Goal: Information Seeking & Learning: Find specific page/section

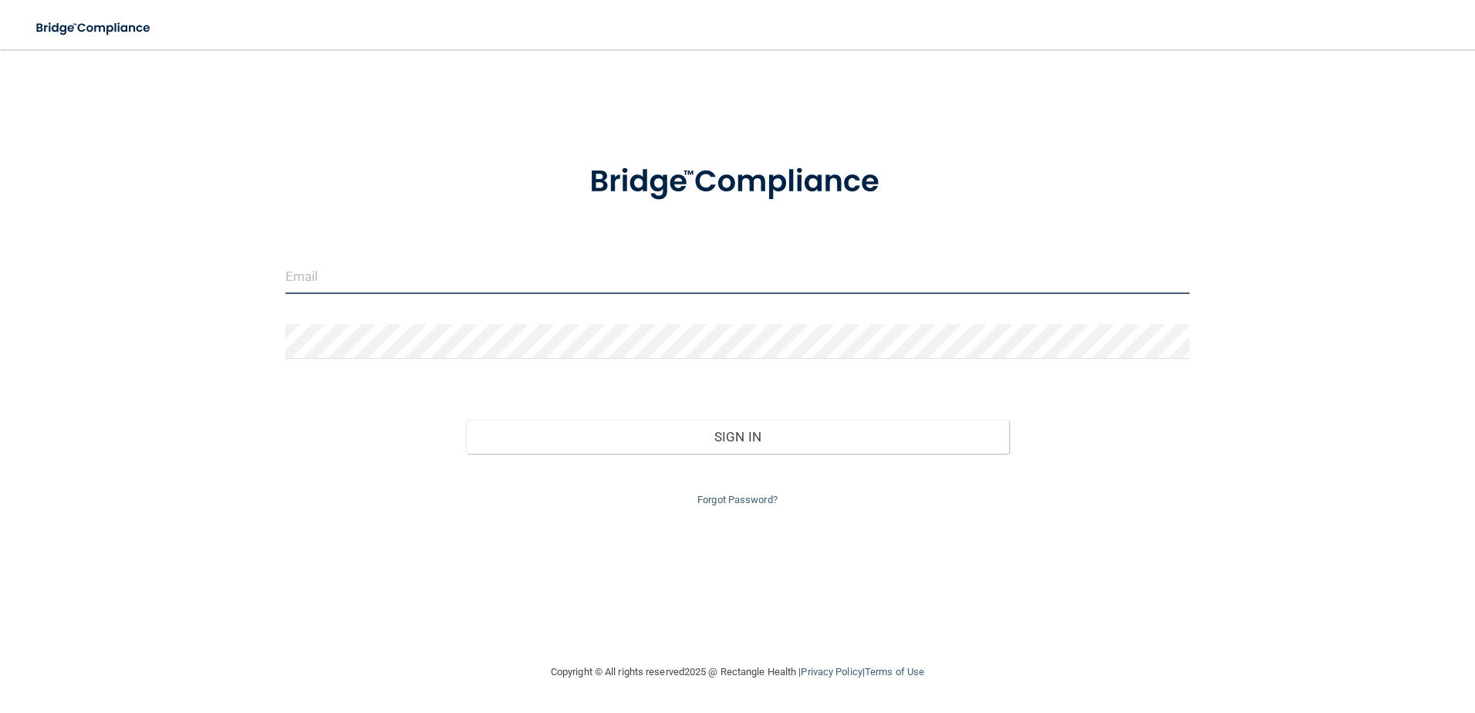
click at [373, 279] on input "email" at bounding box center [737, 276] width 905 height 35
type input "[EMAIL_ADDRESS][DOMAIN_NAME]"
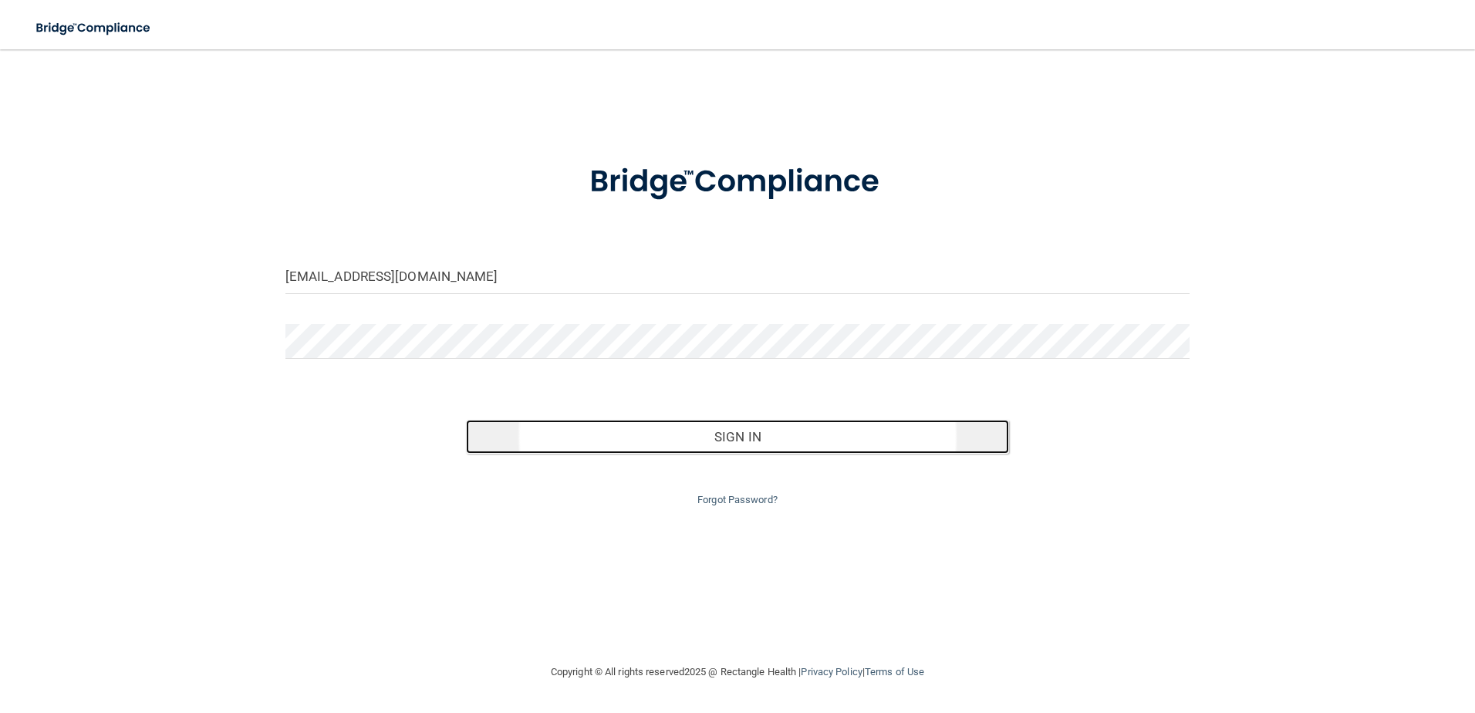
click at [659, 446] on button "Sign In" at bounding box center [737, 437] width 543 height 34
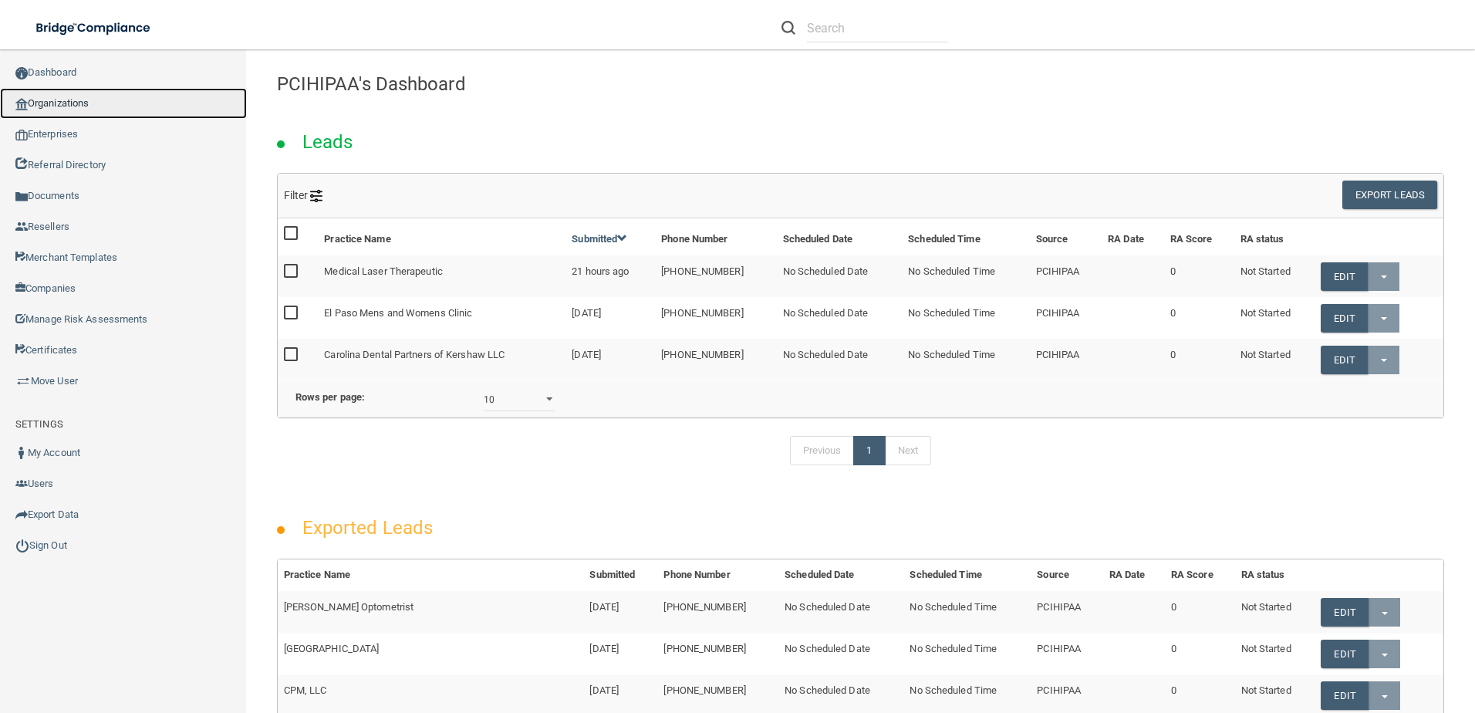
click at [73, 98] on link "Organizations" at bounding box center [123, 103] width 247 height 31
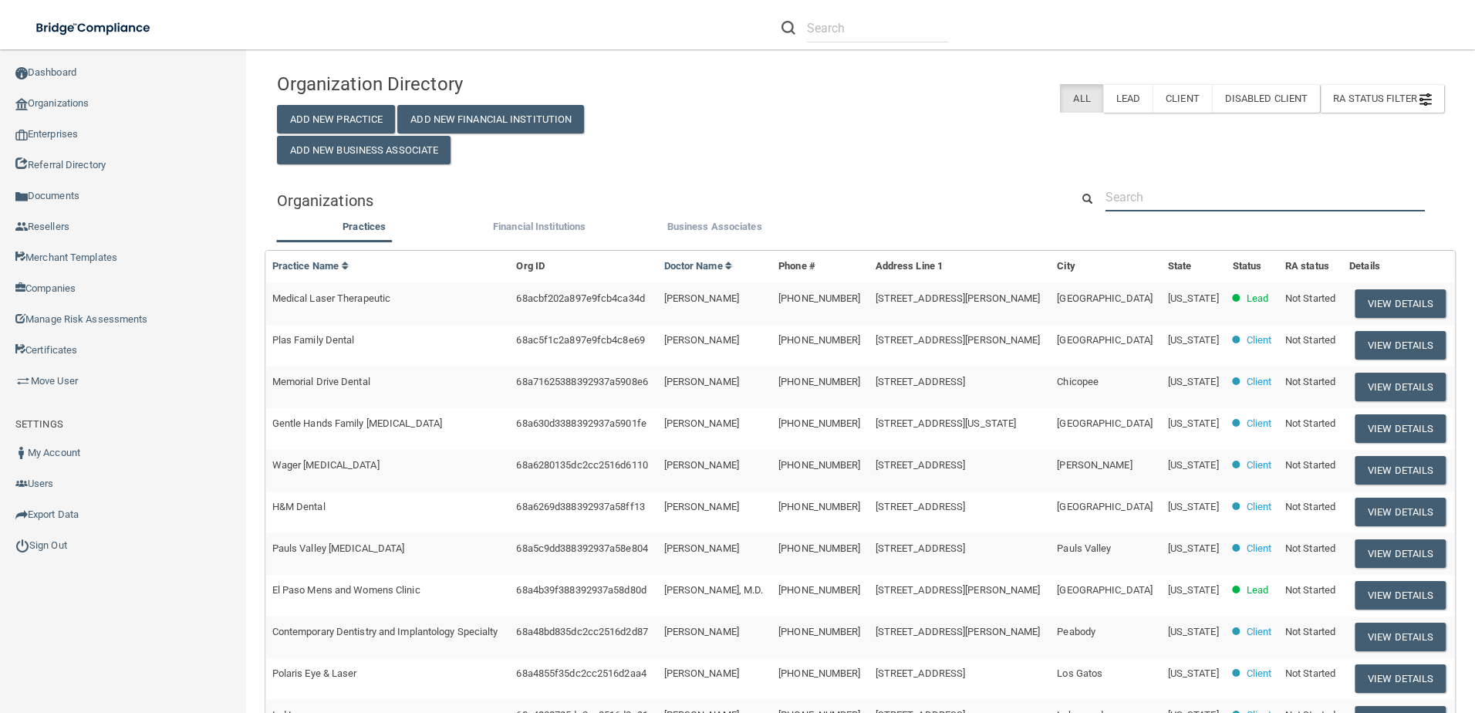
click at [1148, 194] on input "text" at bounding box center [1265, 197] width 319 height 29
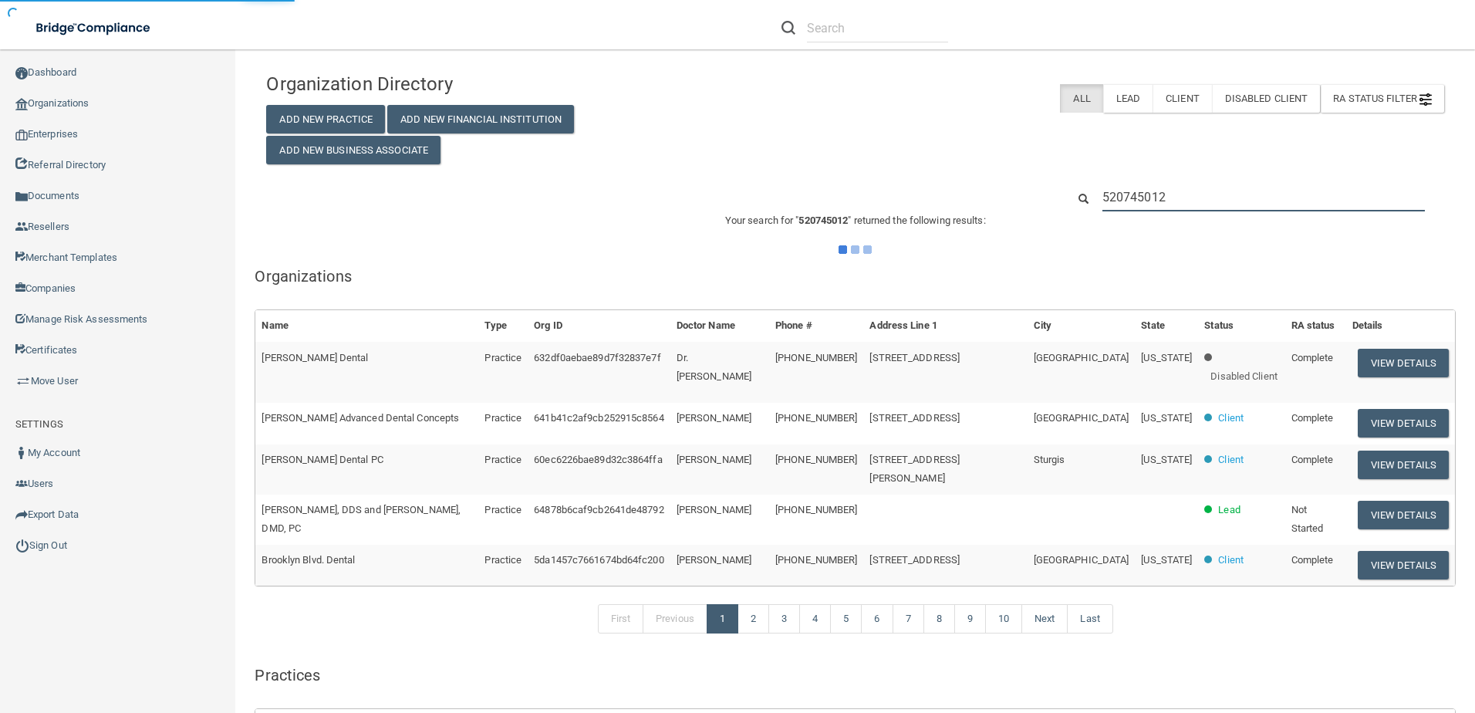
type input "5207450126"
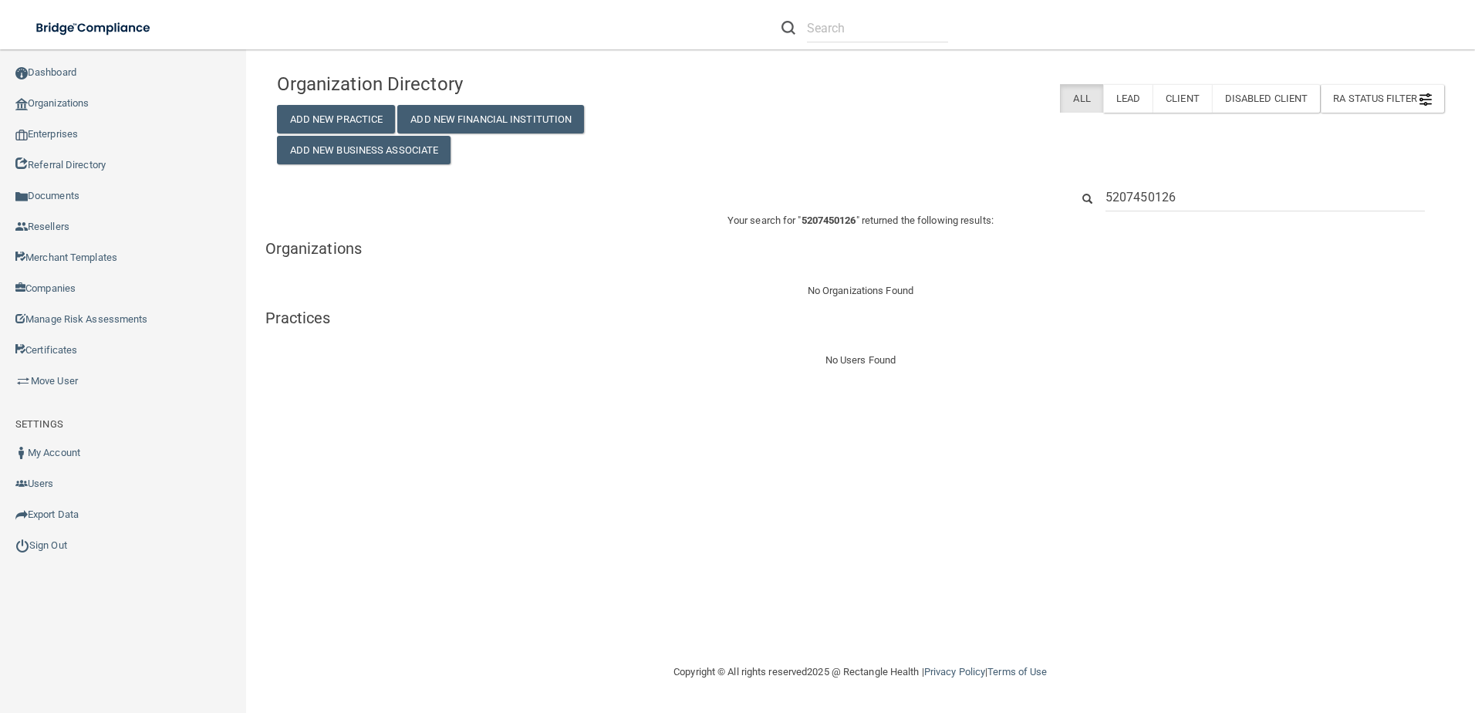
drag, startPoint x: 1181, startPoint y: 192, endPoint x: 1099, endPoint y: 194, distance: 82.6
click at [1099, 194] on div "5207450126" at bounding box center [1265, 197] width 343 height 29
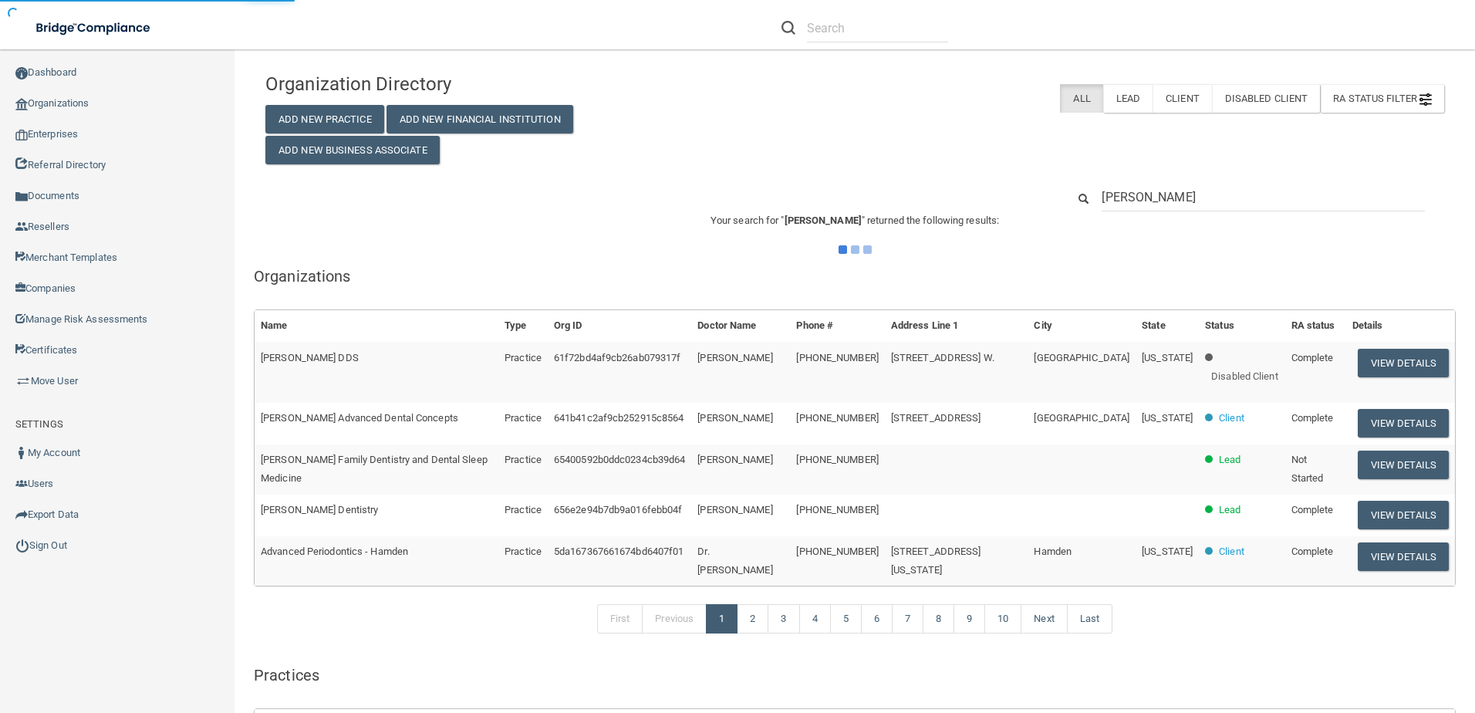
type input "Schumer"
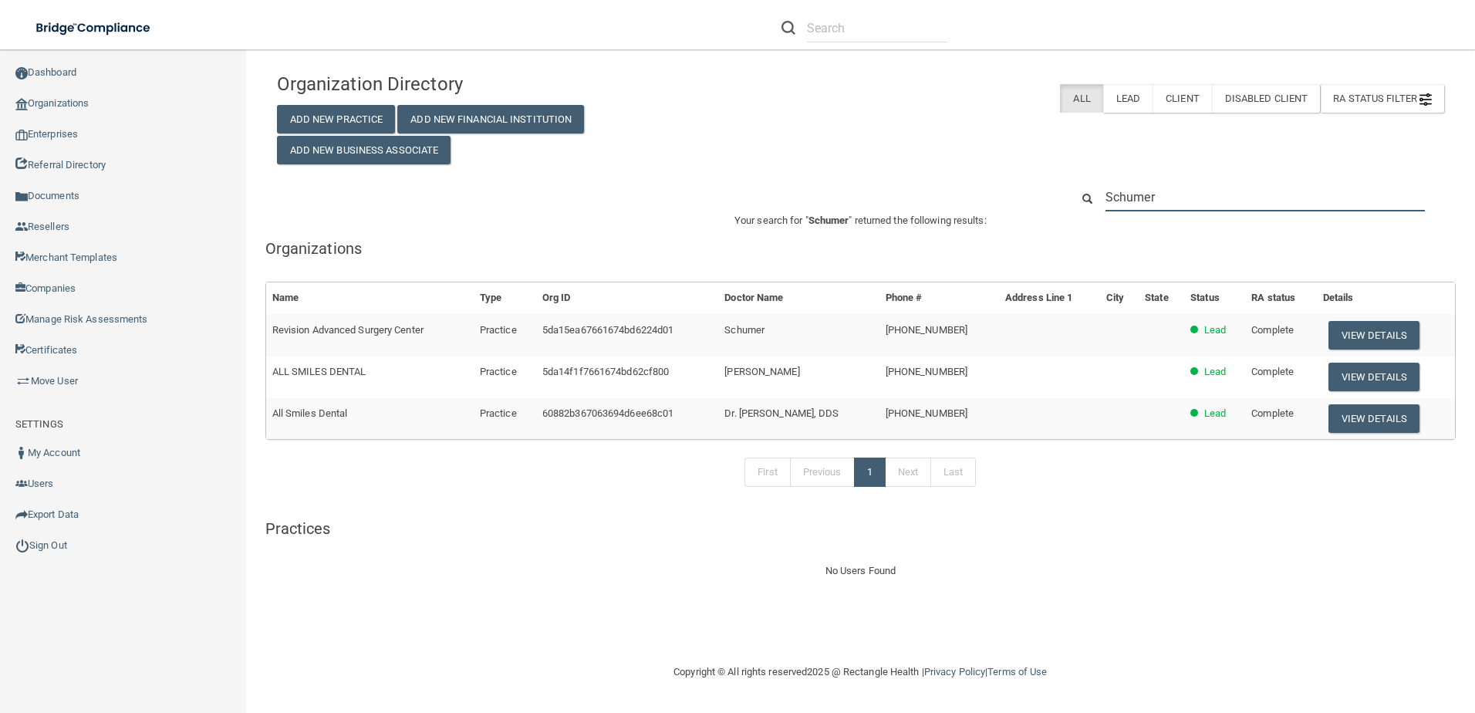
click at [1183, 198] on input "Schumer" at bounding box center [1265, 197] width 319 height 29
click at [1183, 197] on input "Schumer" at bounding box center [1265, 197] width 319 height 29
paste input "[STREET_ADDRESS][PERSON_NAME]"
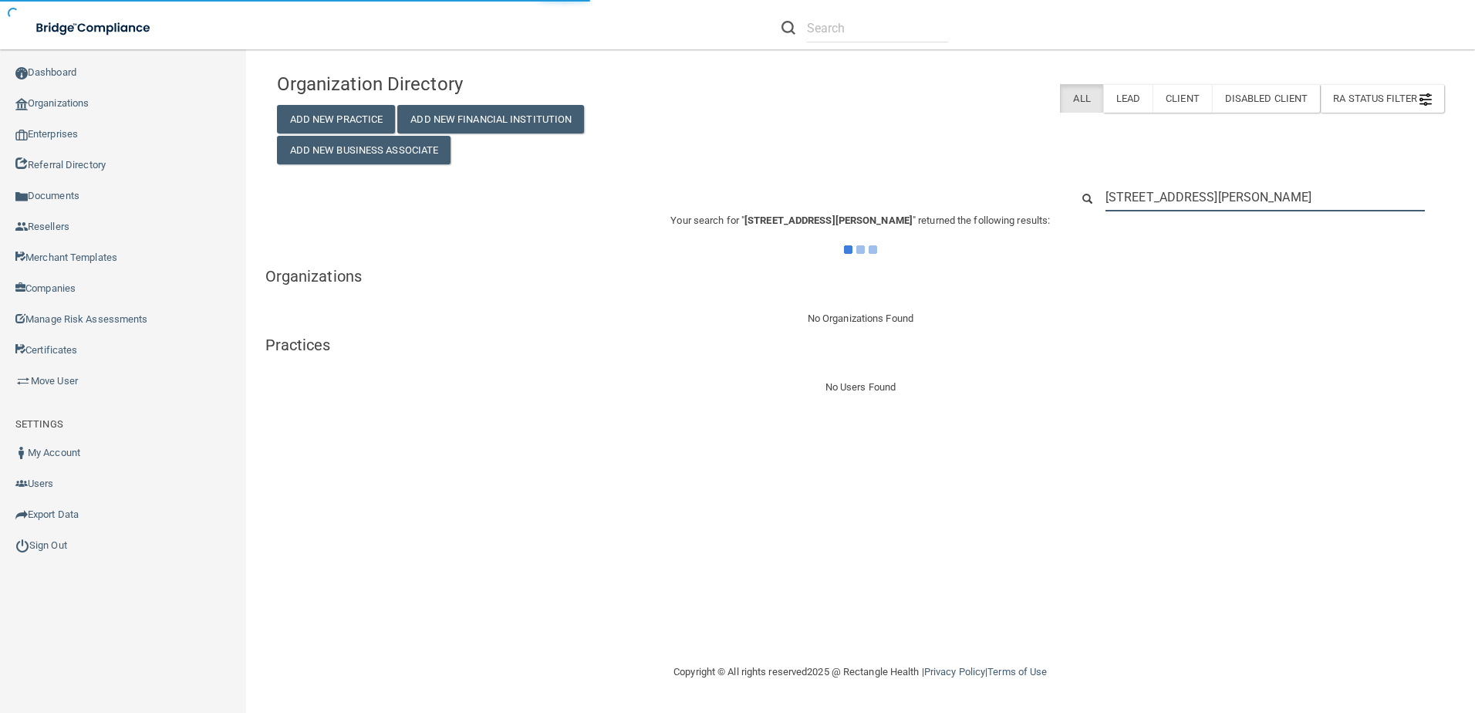
type input "[STREET_ADDRESS][PERSON_NAME]"
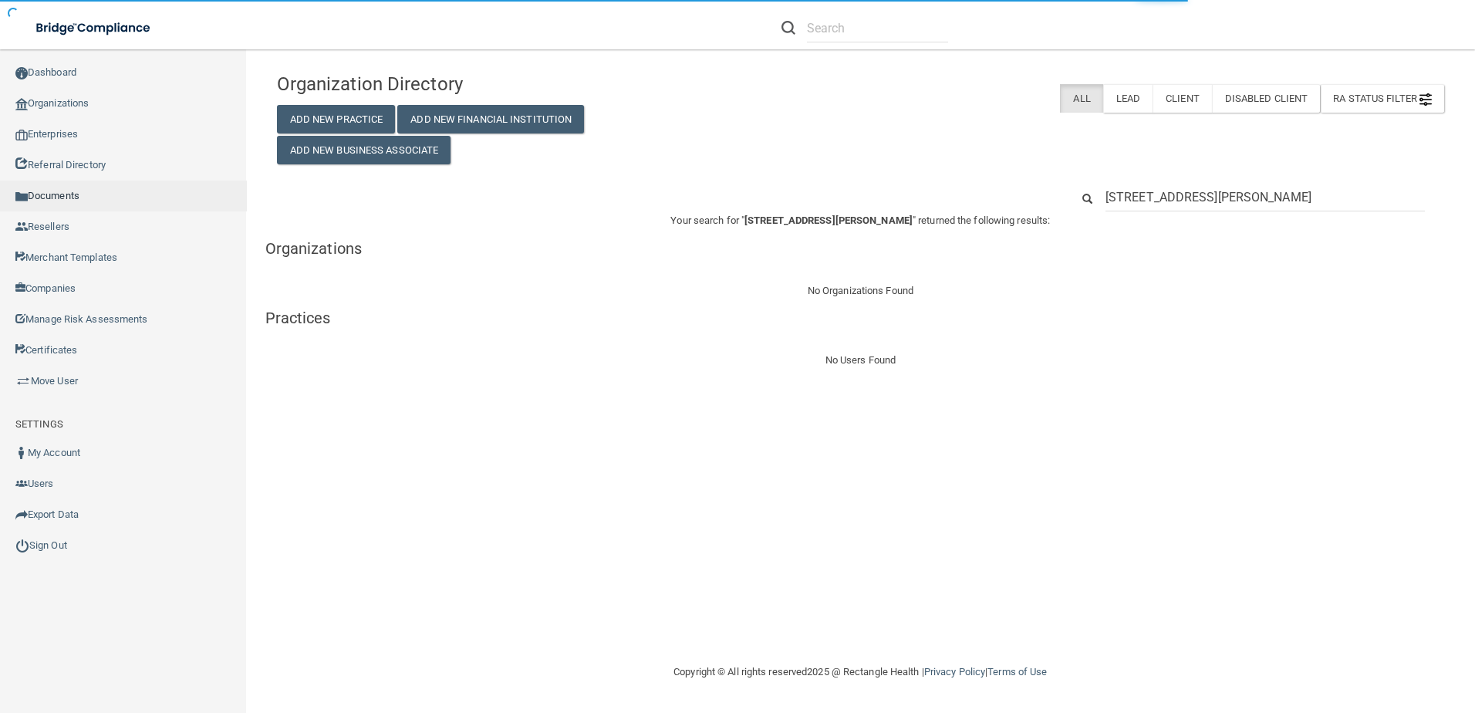
type input "[STREET_ADDRESS][PERSON_NAME]"
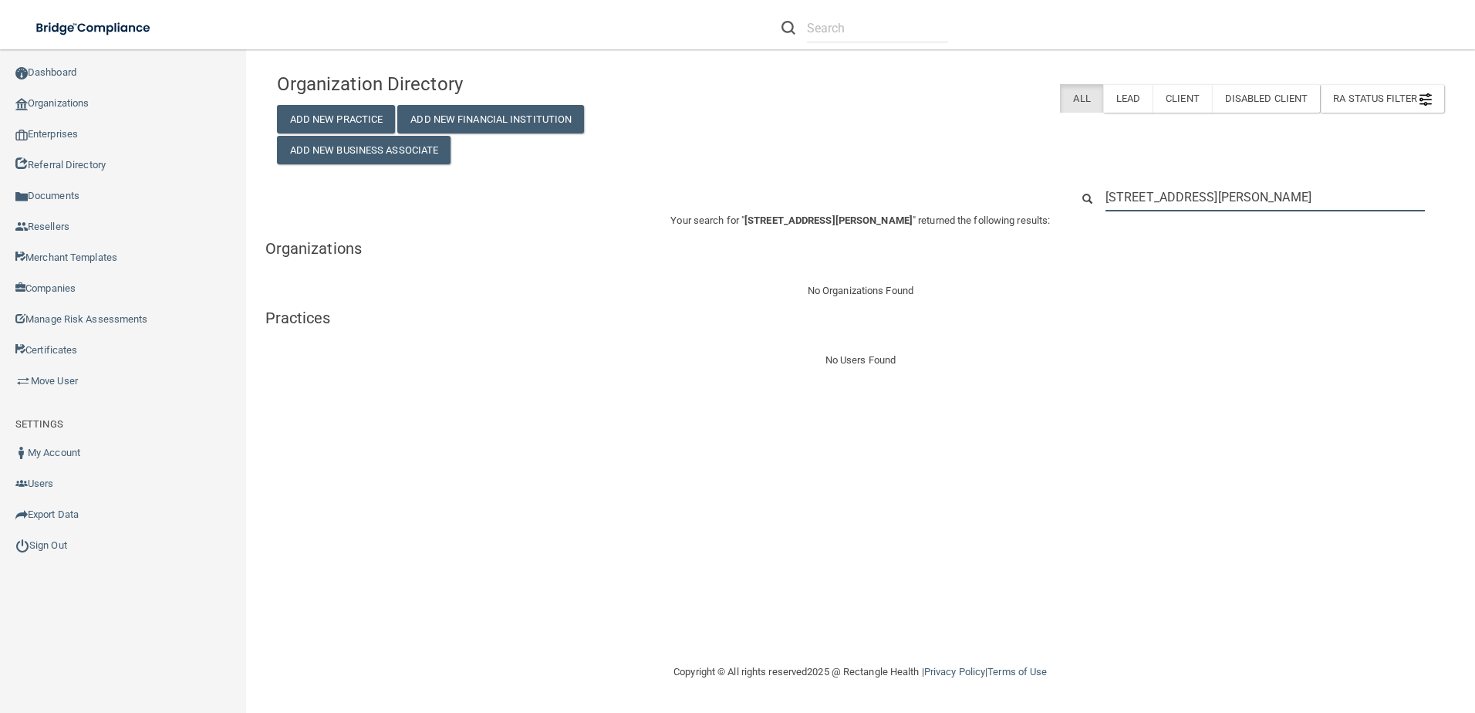
click at [1249, 201] on input "[STREET_ADDRESS][PERSON_NAME]" at bounding box center [1265, 197] width 319 height 29
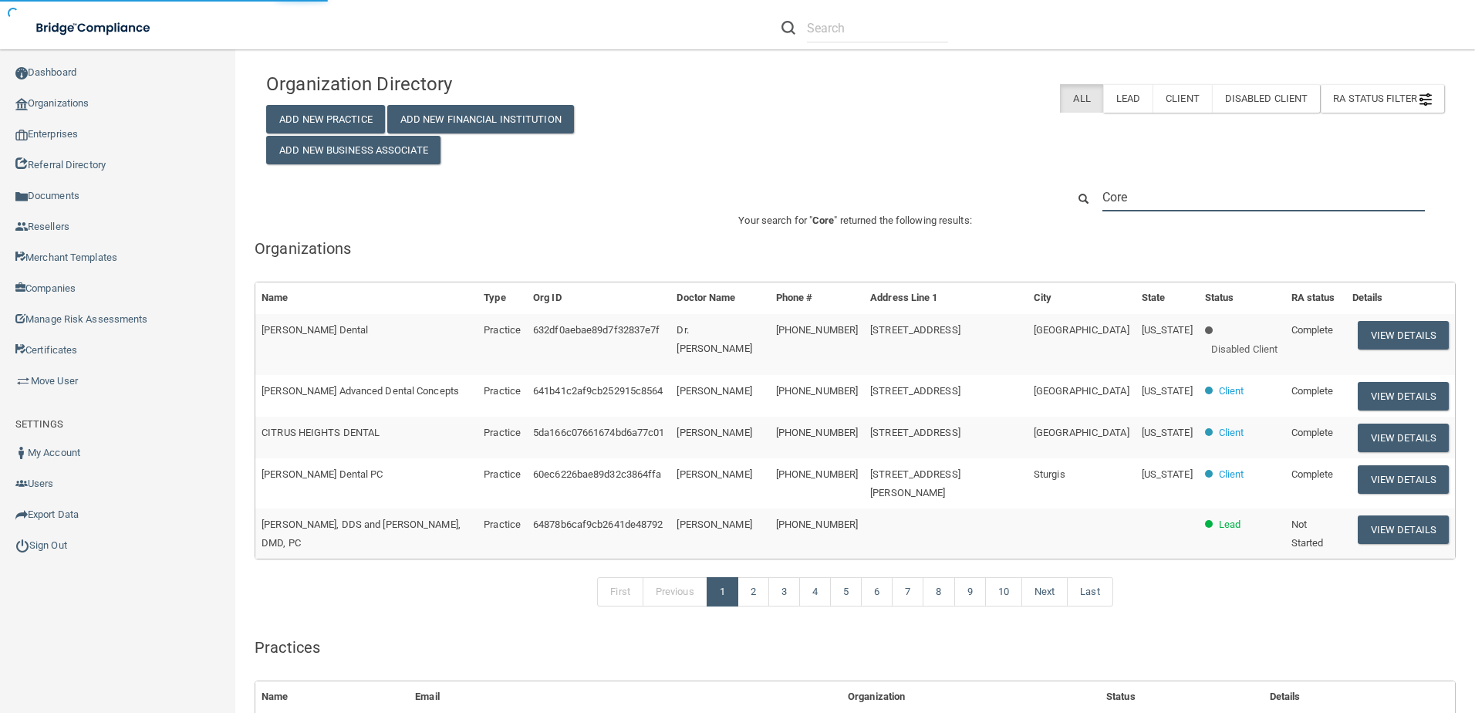
type input "[PERSON_NAME]"
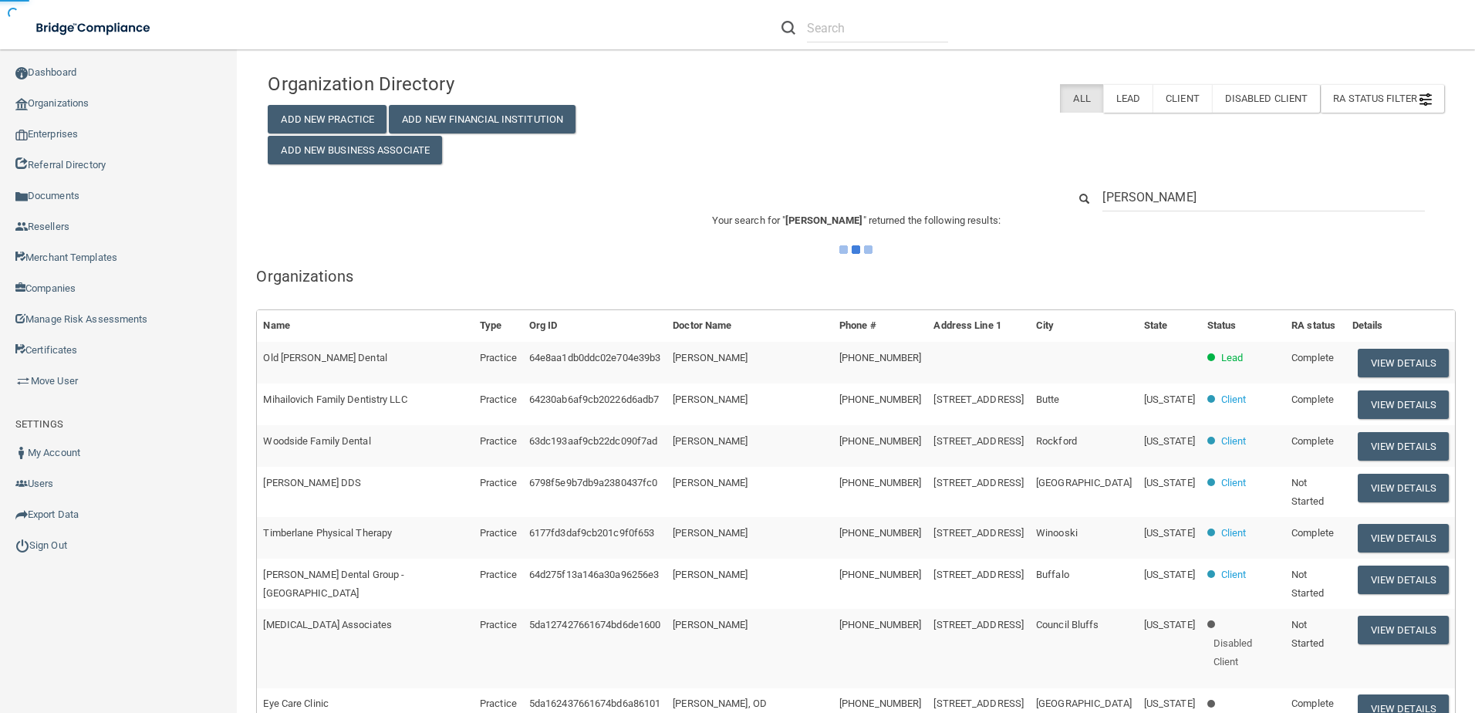
type input "[PERSON_NAME] sc"
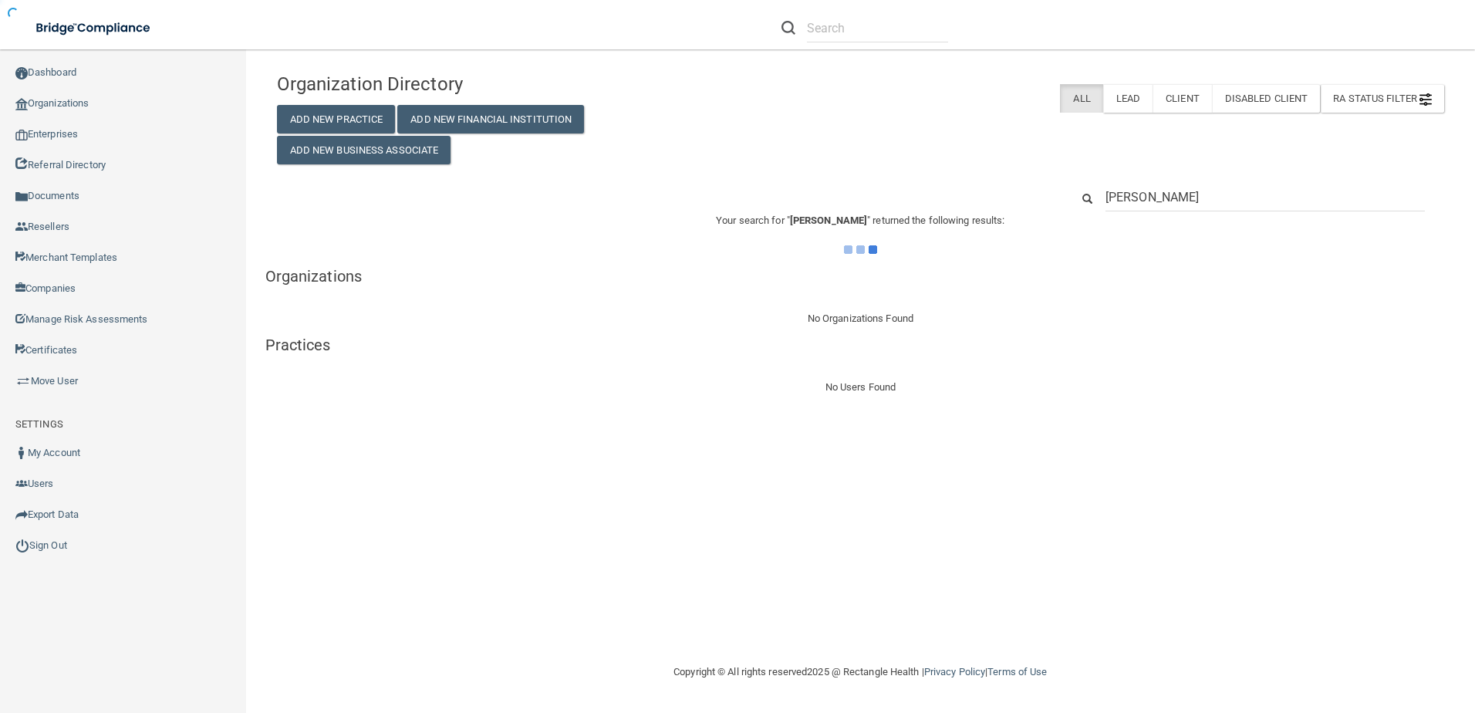
type input "[PERSON_NAME]"
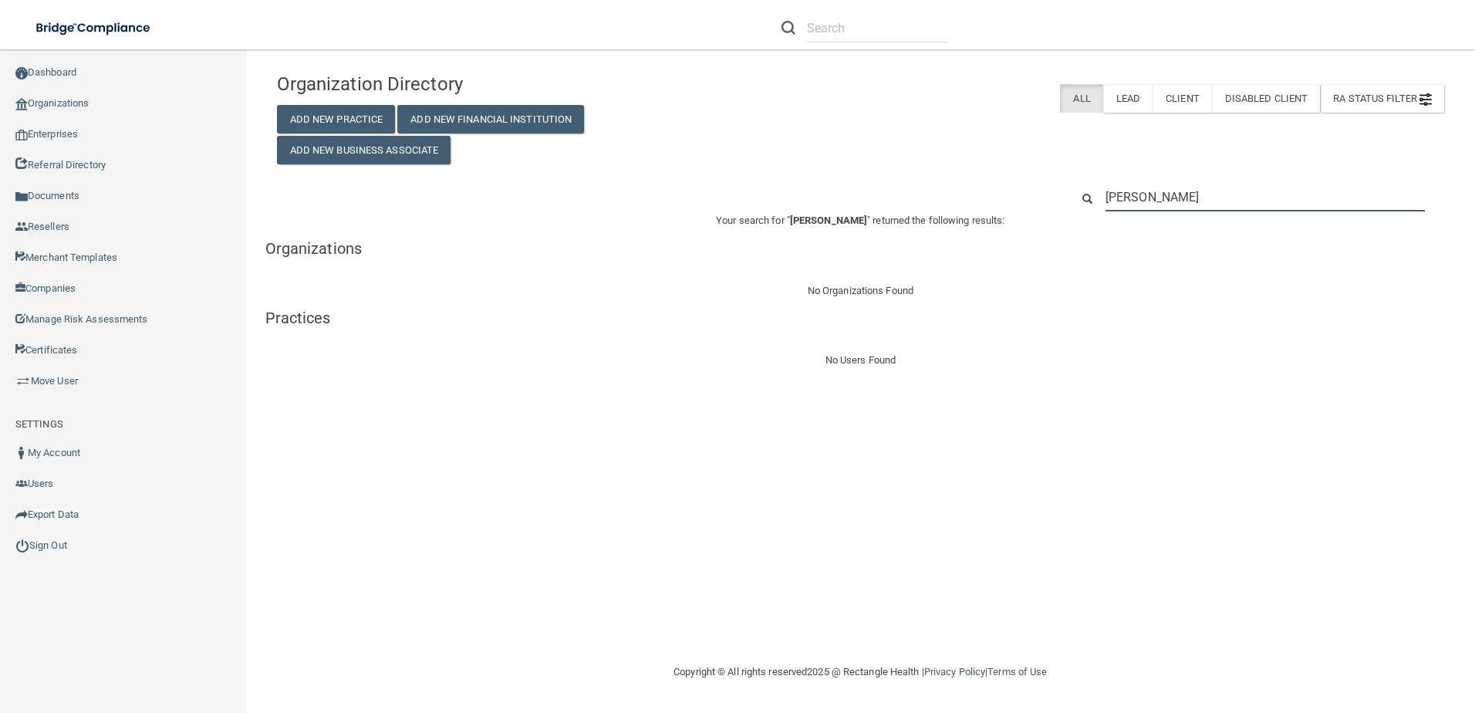
drag, startPoint x: 1137, startPoint y: 200, endPoint x: 1049, endPoint y: 200, distance: 88.0
click at [1049, 200] on div "[PERSON_NAME]" at bounding box center [860, 197] width 1190 height 29
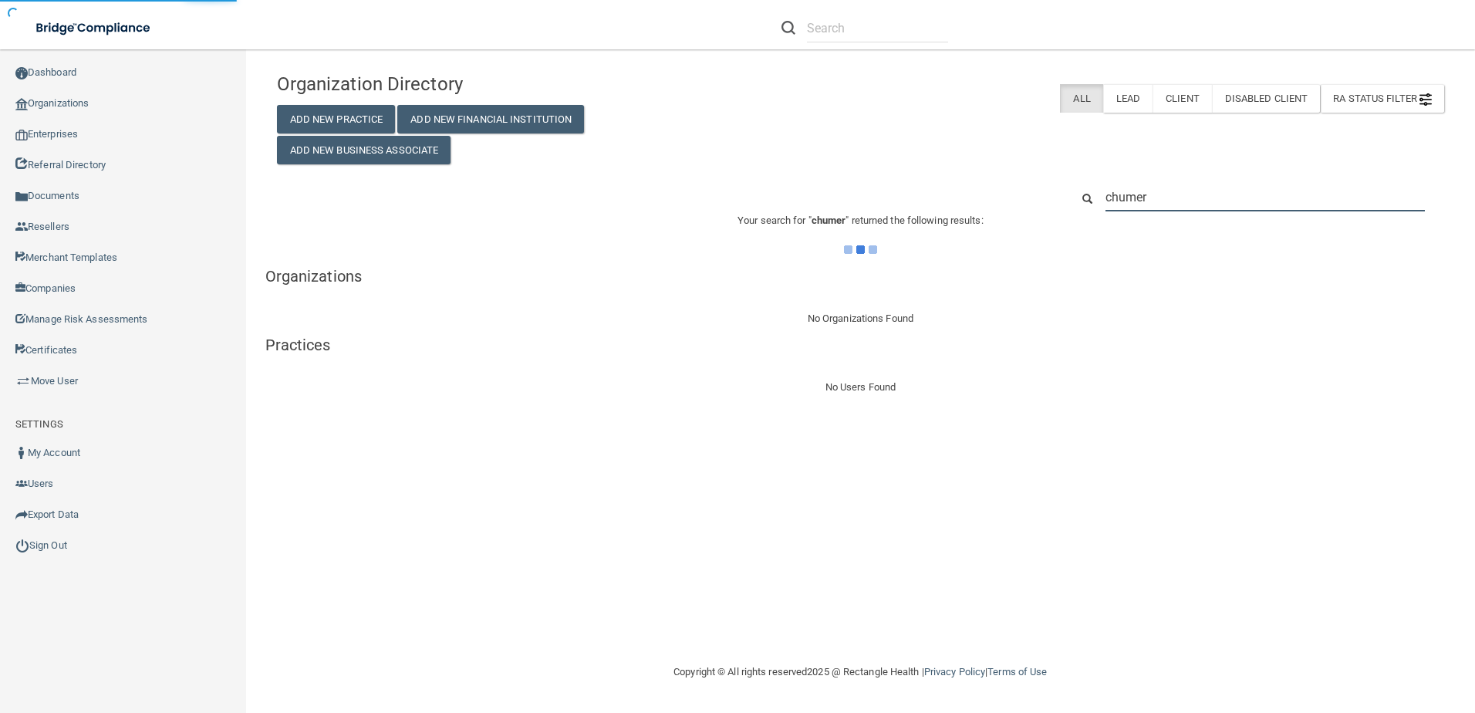
type input "Schumer"
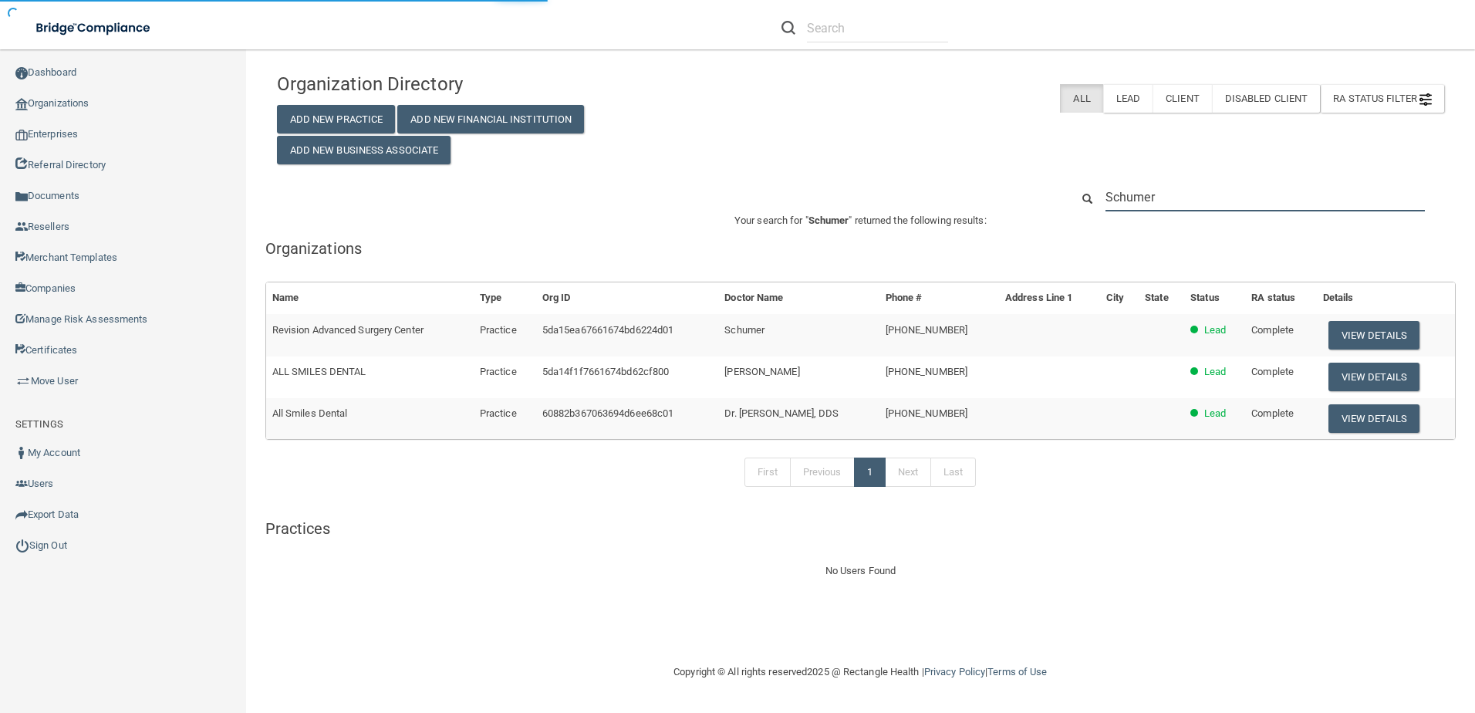
click at [1255, 192] on input "Schumer" at bounding box center [1265, 197] width 319 height 29
drag, startPoint x: 1182, startPoint y: 194, endPoint x: 1105, endPoint y: 200, distance: 77.4
click at [1106, 200] on input "Schumer" at bounding box center [1265, 197] width 319 height 29
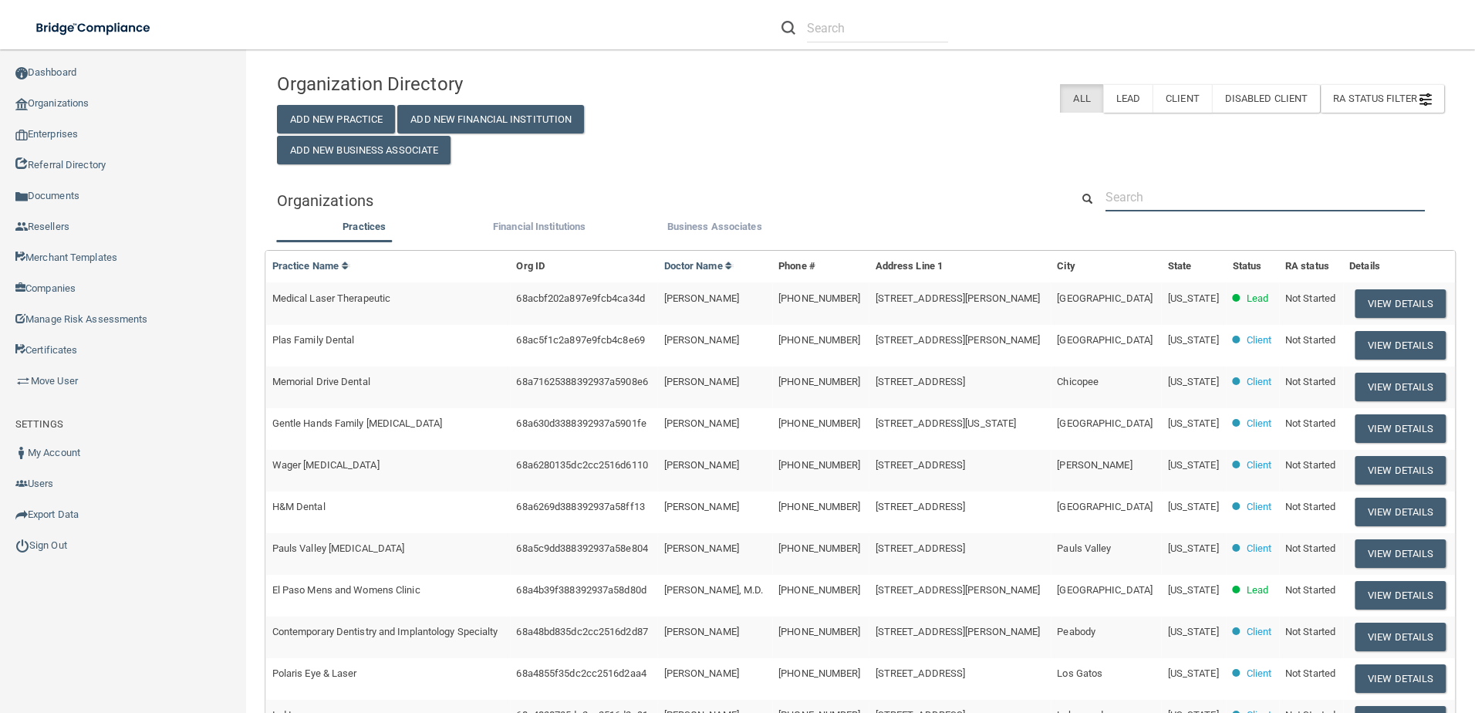
click at [1197, 200] on input "text" at bounding box center [1265, 197] width 319 height 29
paste input "[EMAIL_ADDRESS][DOMAIN_NAME]"
type input "[EMAIL_ADDRESS][DOMAIN_NAME]"
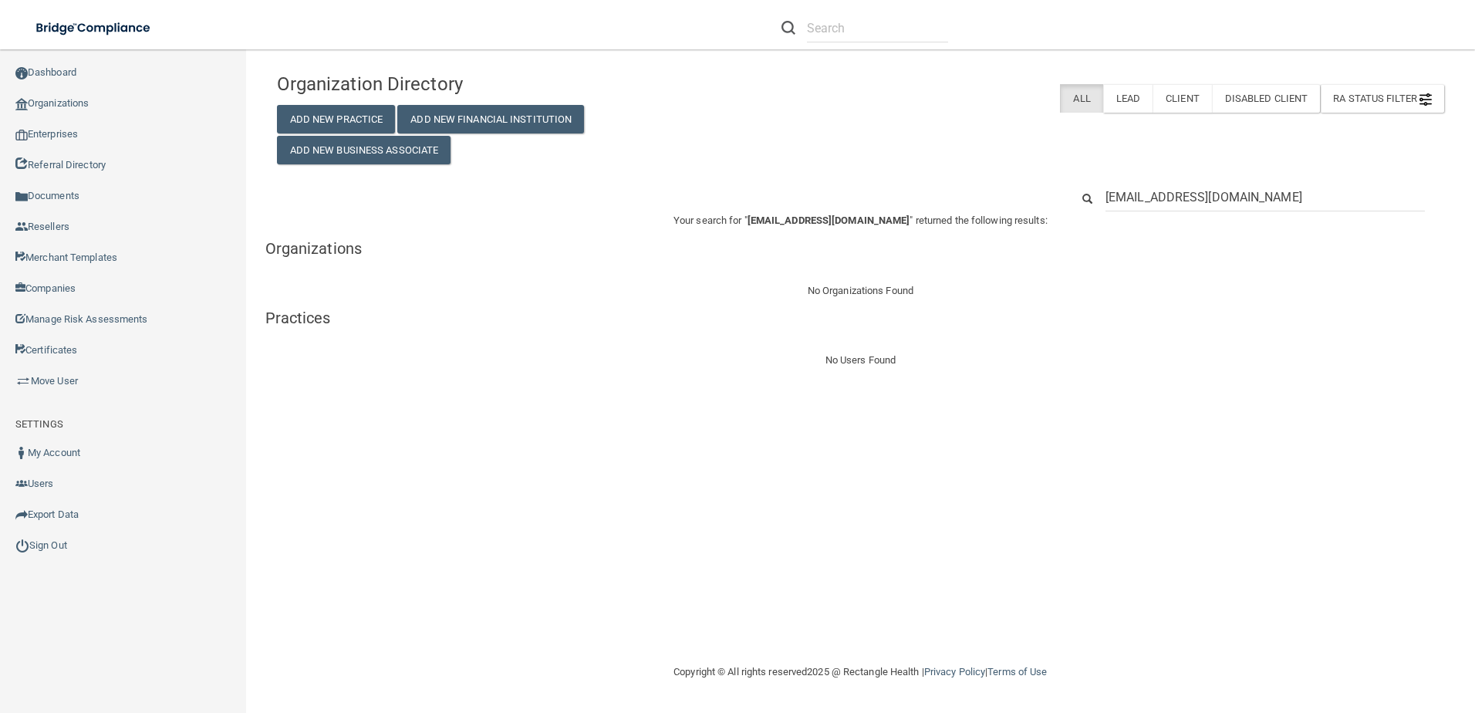
drag, startPoint x: 1165, startPoint y: 198, endPoint x: 1059, endPoint y: 199, distance: 105.7
click at [1059, 199] on div "[EMAIL_ADDRESS][DOMAIN_NAME]" at bounding box center [1257, 197] width 397 height 29
type input "@[DOMAIN_NAME]"
click at [1233, 194] on input "@[DOMAIN_NAME]" at bounding box center [1265, 197] width 319 height 29
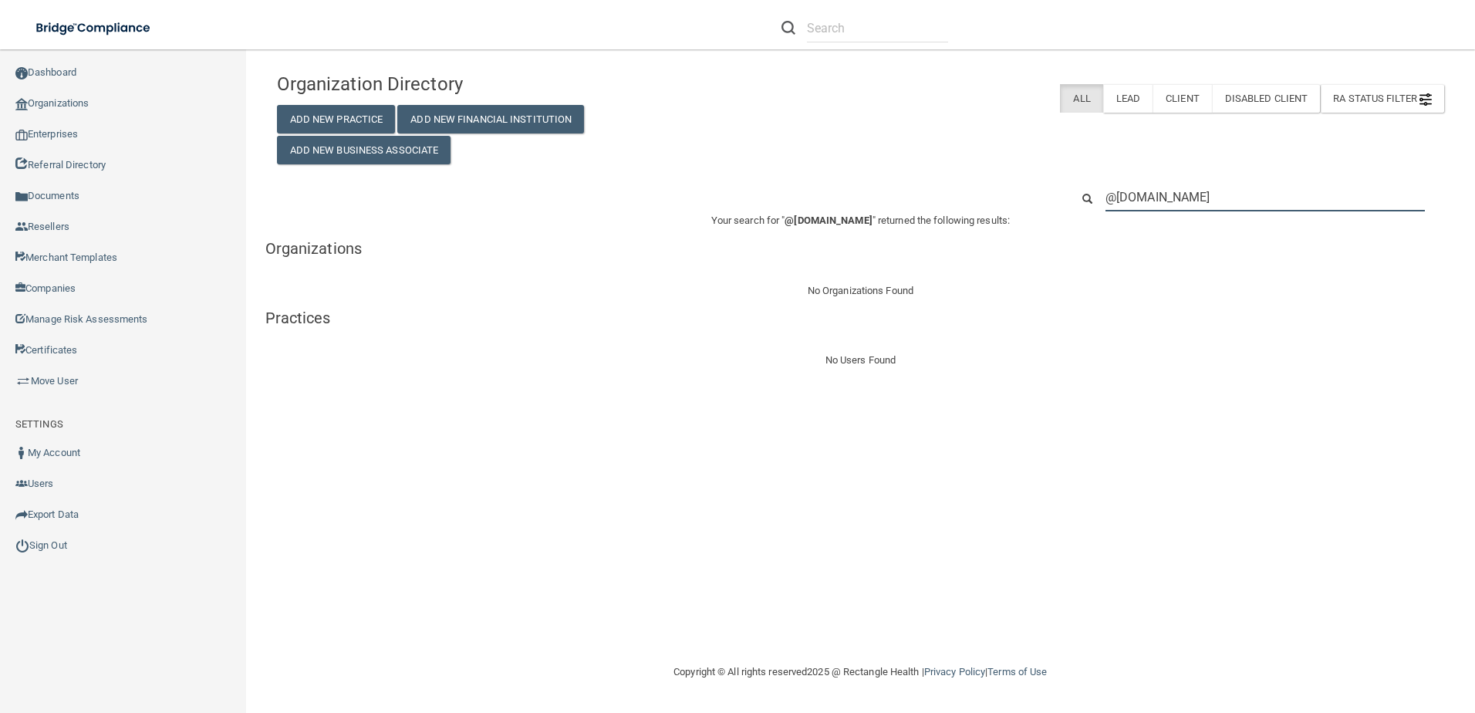
click at [1234, 194] on input "@[DOMAIN_NAME]" at bounding box center [1265, 197] width 319 height 29
paste input "[STREET_ADDRESS][PERSON_NAME]"
type input "[STREET_ADDRESS][PERSON_NAME]"
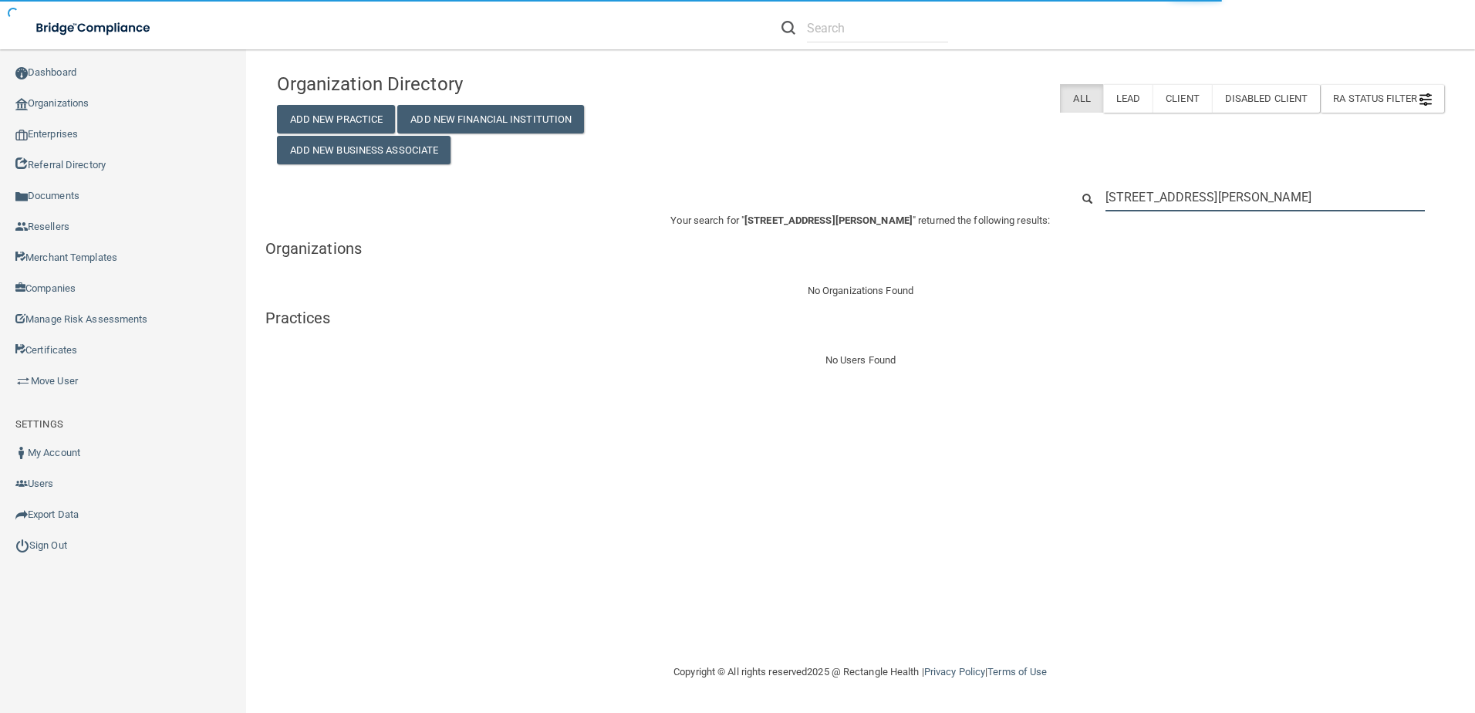
scroll to position [0, 7]
drag, startPoint x: 1351, startPoint y: 201, endPoint x: 1478, endPoint y: 203, distance: 126.5
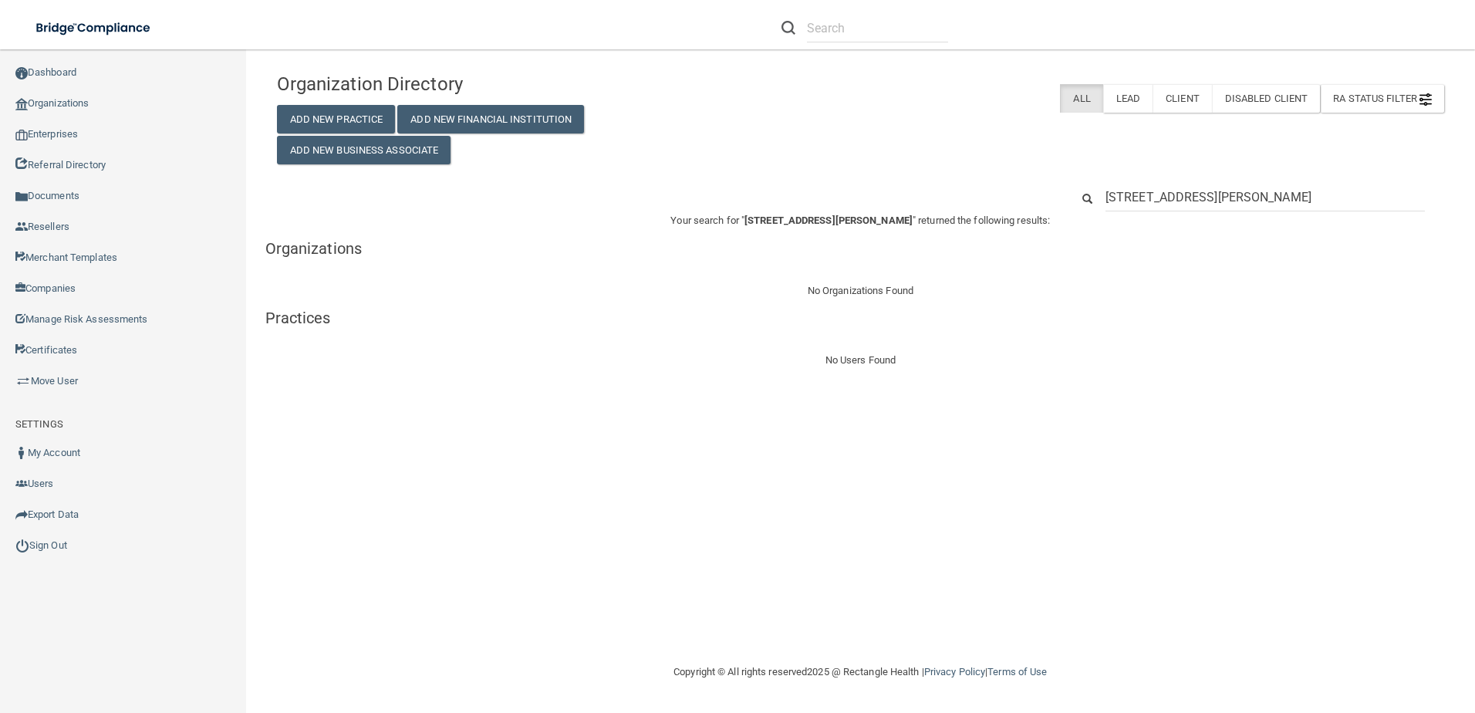
type input "[STREET_ADDRESS][PERSON_NAME]"
drag, startPoint x: 1233, startPoint y: 199, endPoint x: 1478, endPoint y: 196, distance: 244.6
click at [1474, 196] on html "Compliance HIPAA Learn More! OSHA Learn More! PCI PCI Compliance Merchant Savin…" at bounding box center [737, 356] width 1475 height 713
type input "[STREET_ADDRESS][PERSON_NAME]"
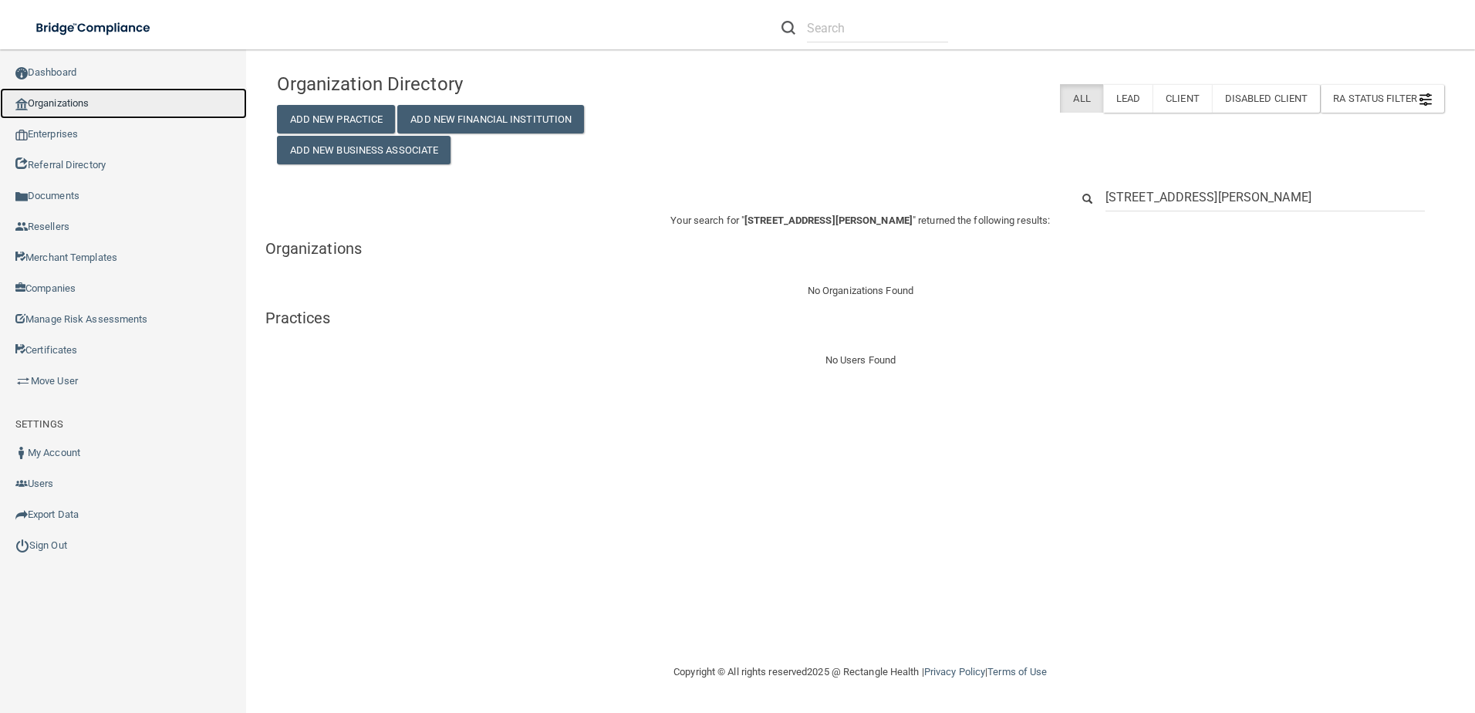
click at [105, 108] on link "Organizations" at bounding box center [123, 103] width 247 height 31
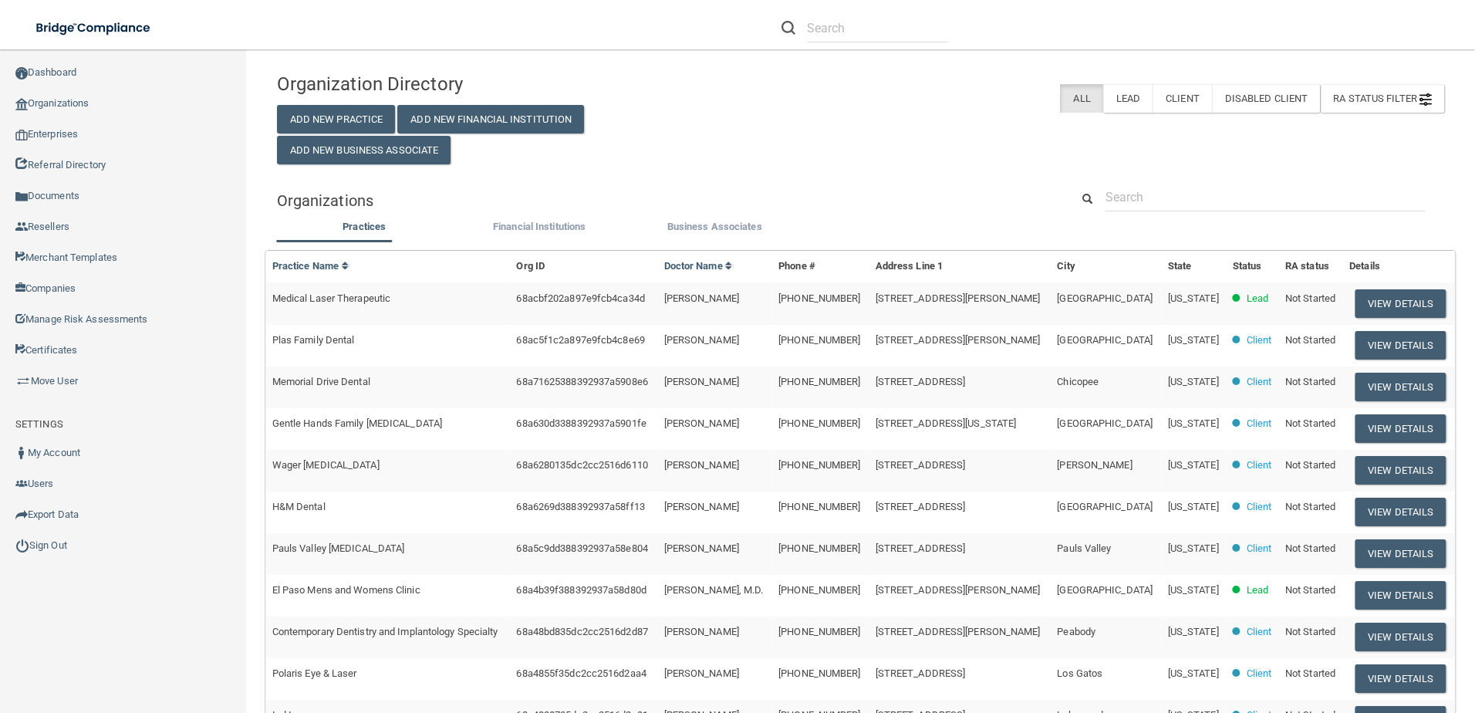
click at [559, 215] on div "Organizations" at bounding box center [662, 200] width 794 height 35
click at [546, 228] on span "Financial Institutions" at bounding box center [539, 227] width 93 height 12
click at [0, 0] on input "Financial Institutions" at bounding box center [0, 0] width 0 height 0
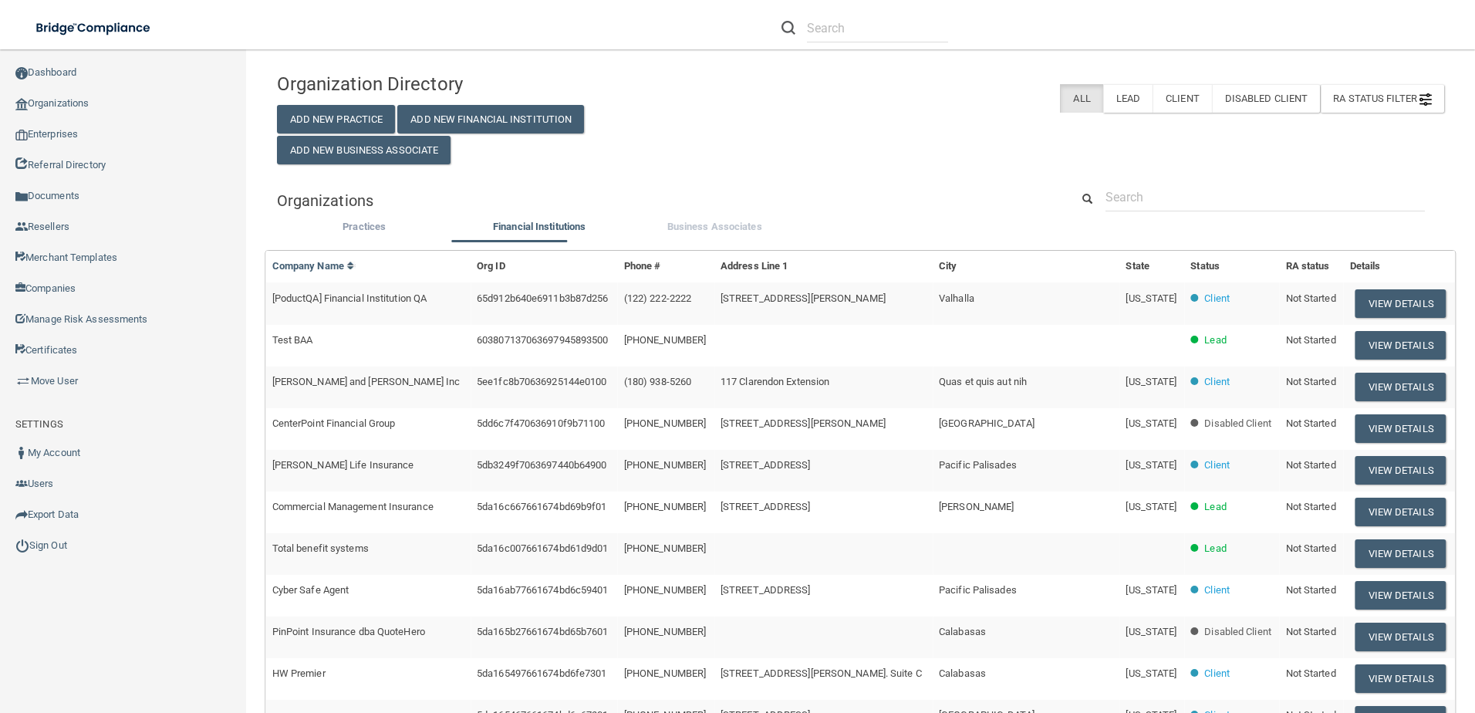
click at [745, 235] on label "Business Associates" at bounding box center [715, 227] width 160 height 19
click at [0, 0] on input "Business Associates" at bounding box center [0, 0] width 0 height 0
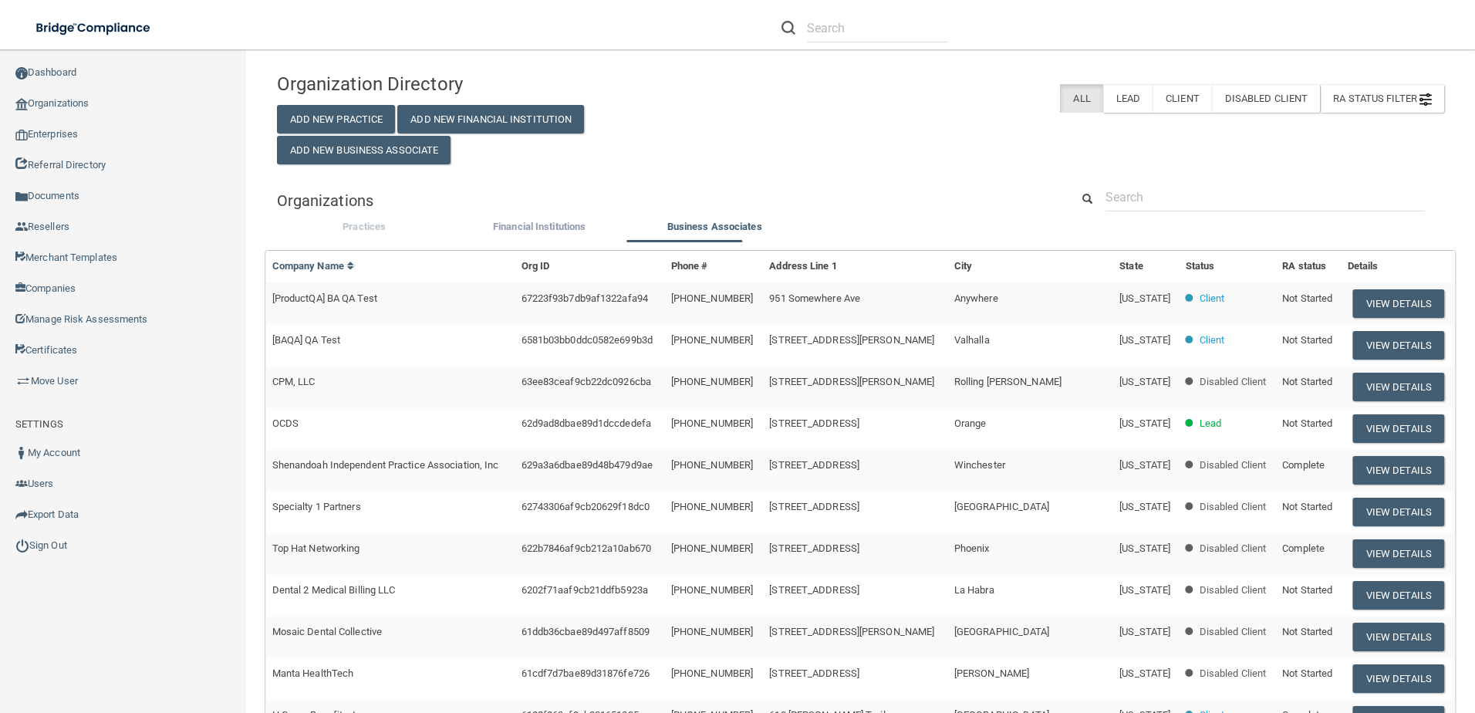
click at [347, 225] on span "Practices" at bounding box center [364, 227] width 43 height 12
click at [0, 0] on input "Practices" at bounding box center [0, 0] width 0 height 0
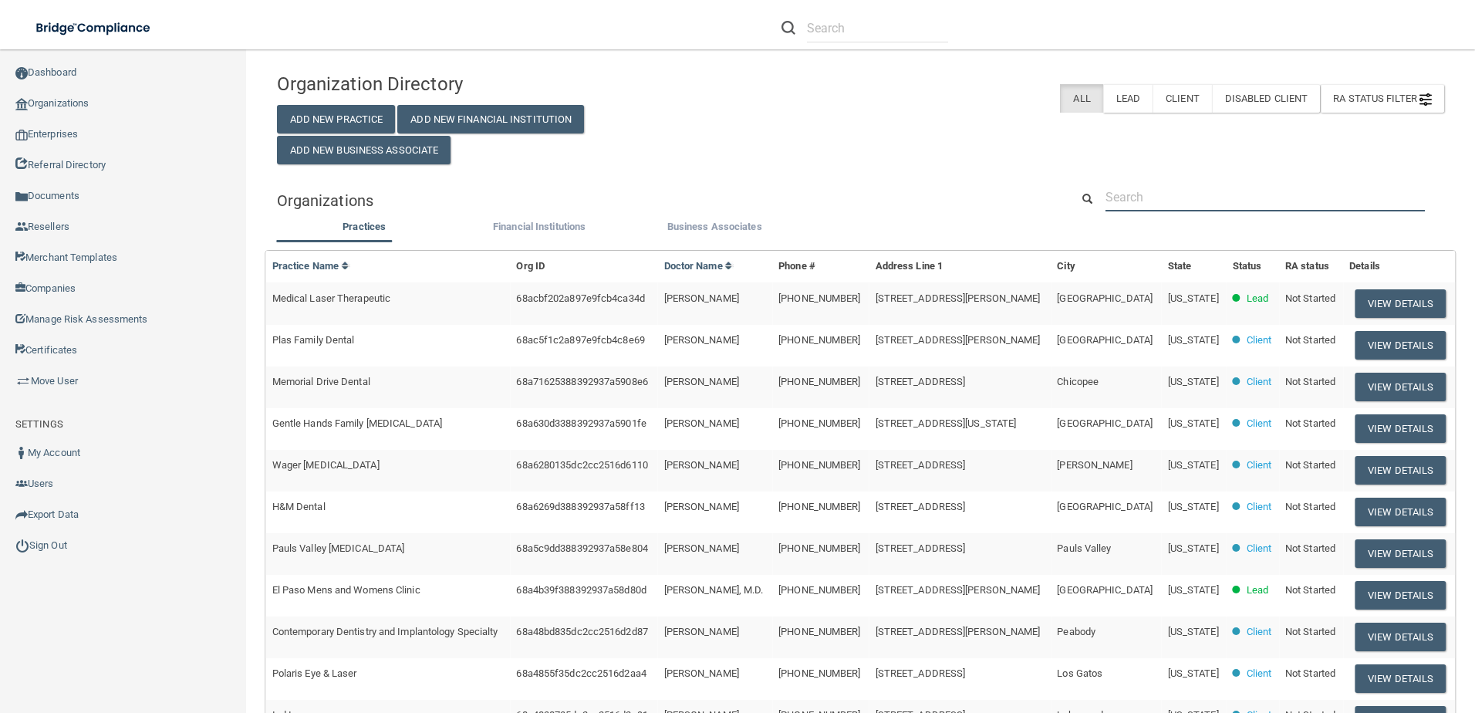
click at [1113, 191] on input "text" at bounding box center [1265, 197] width 319 height 29
paste input "Schumer Dental, PC"
type input "Schumer Dental, PC"
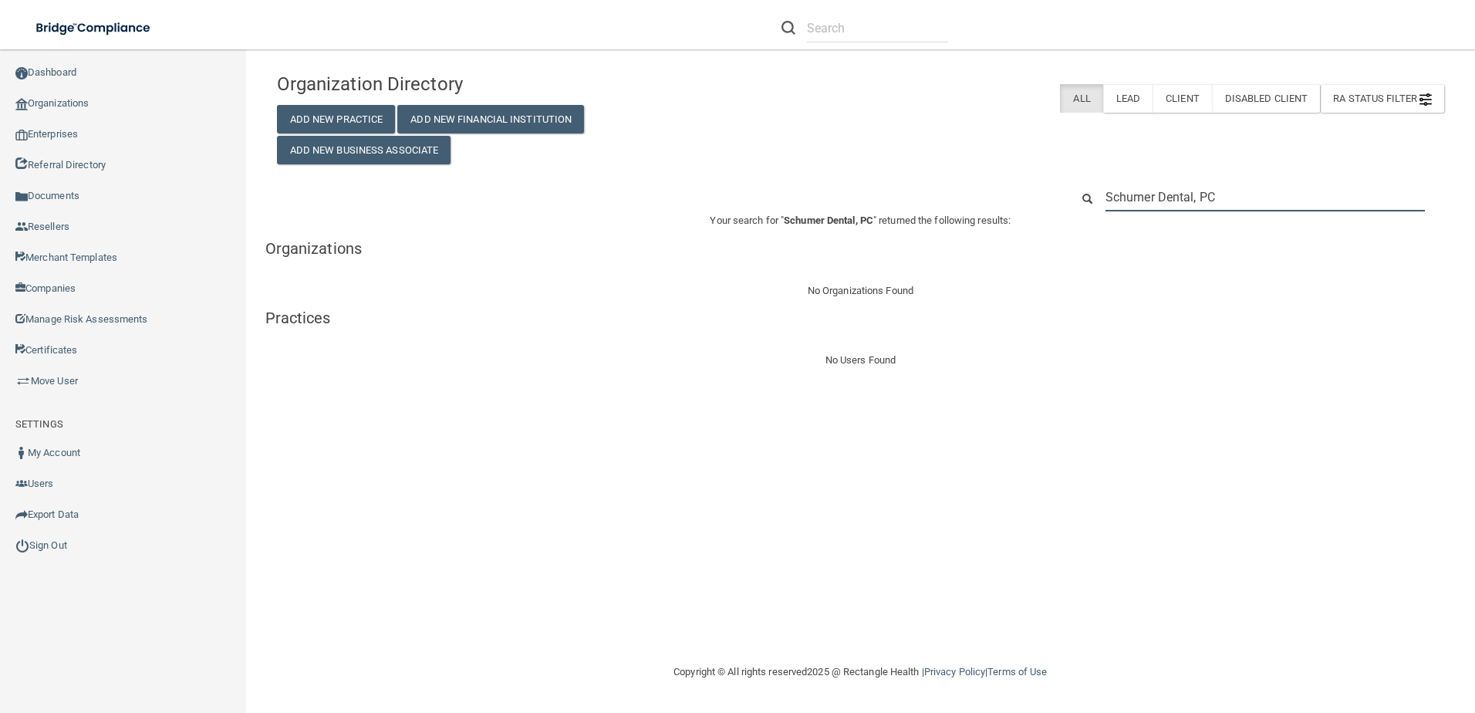
click at [1246, 192] on input "Schumer Dental, PC" at bounding box center [1265, 197] width 319 height 29
click at [1245, 192] on input "Schumer Dental, PC" at bounding box center [1265, 197] width 319 height 29
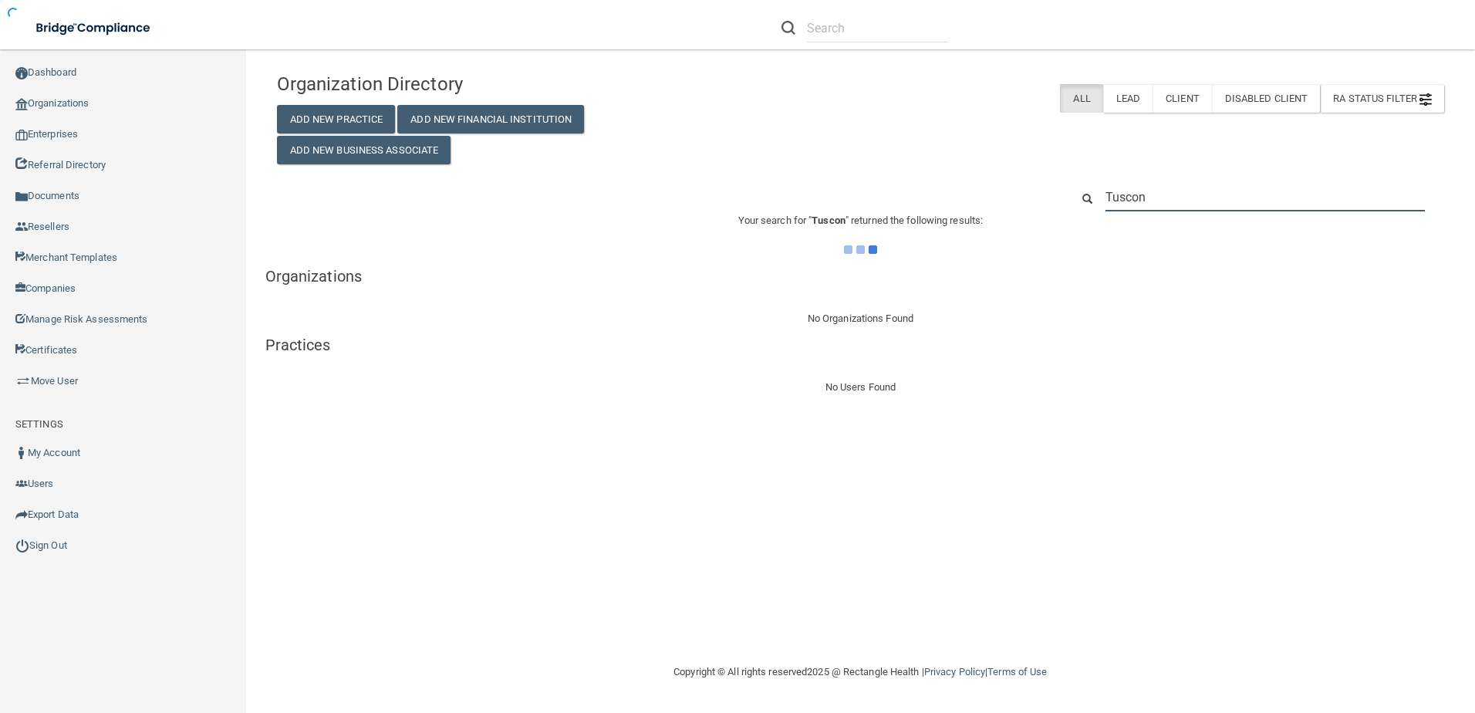
type input "Tuscon"
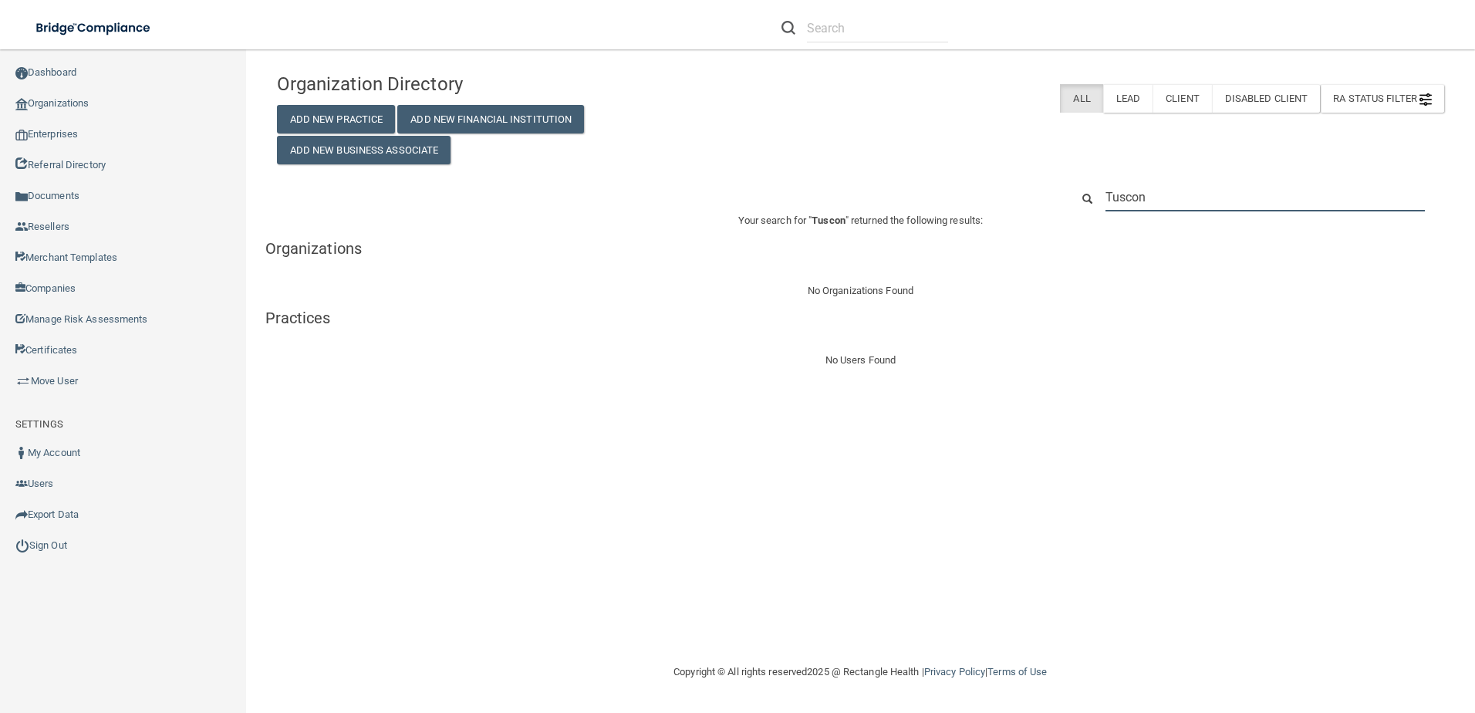
click at [1180, 188] on input "Tuscon" at bounding box center [1265, 197] width 319 height 29
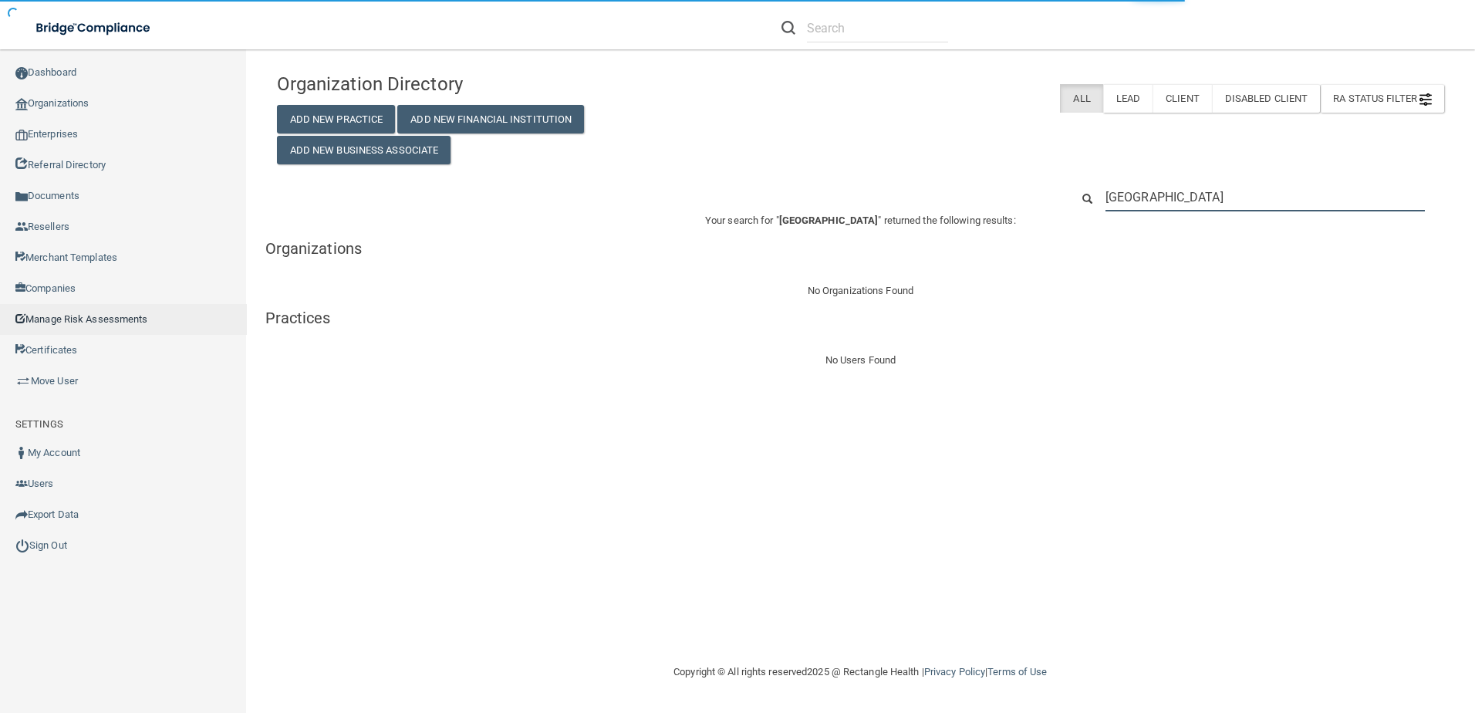
type input "[GEOGRAPHIC_DATA]"
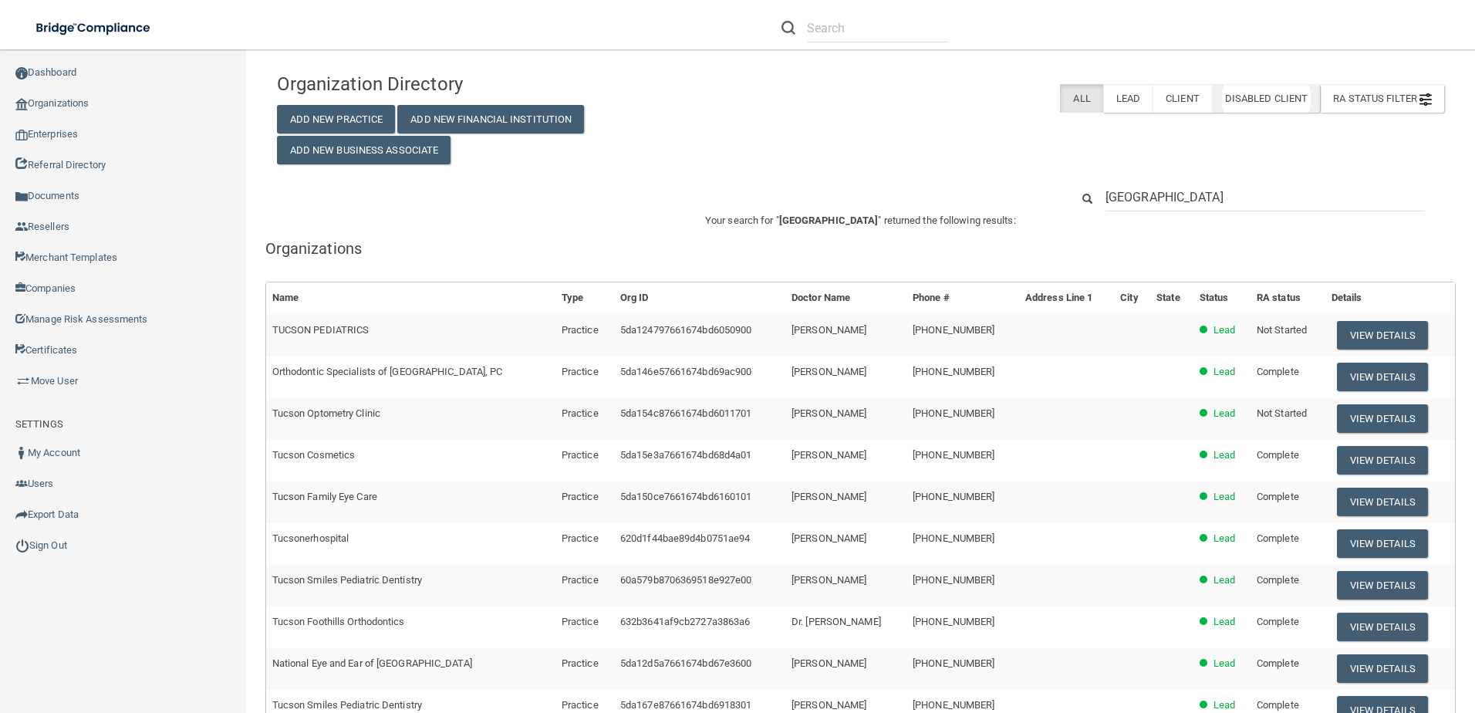
click at [1258, 106] on label "Disabled Client" at bounding box center [1266, 98] width 109 height 29
click at [910, 128] on div "Organization Directory Add New Practice Add New Financial Institution Add New B…" at bounding box center [860, 115] width 1190 height 100
drag, startPoint x: 1160, startPoint y: 204, endPoint x: 1090, endPoint y: 204, distance: 69.4
click at [1094, 204] on div "[GEOGRAPHIC_DATA]" at bounding box center [1265, 197] width 343 height 29
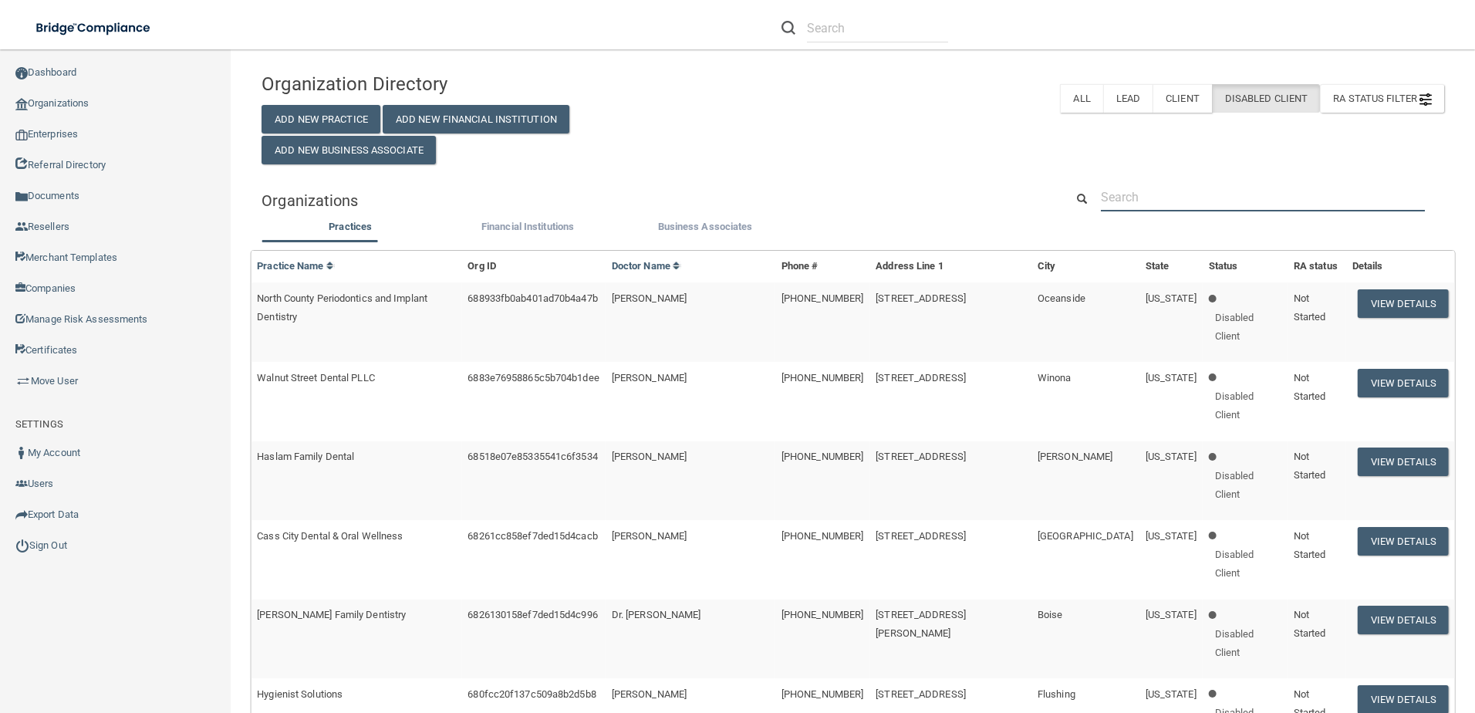
click at [1143, 205] on input "text" at bounding box center [1263, 197] width 324 height 29
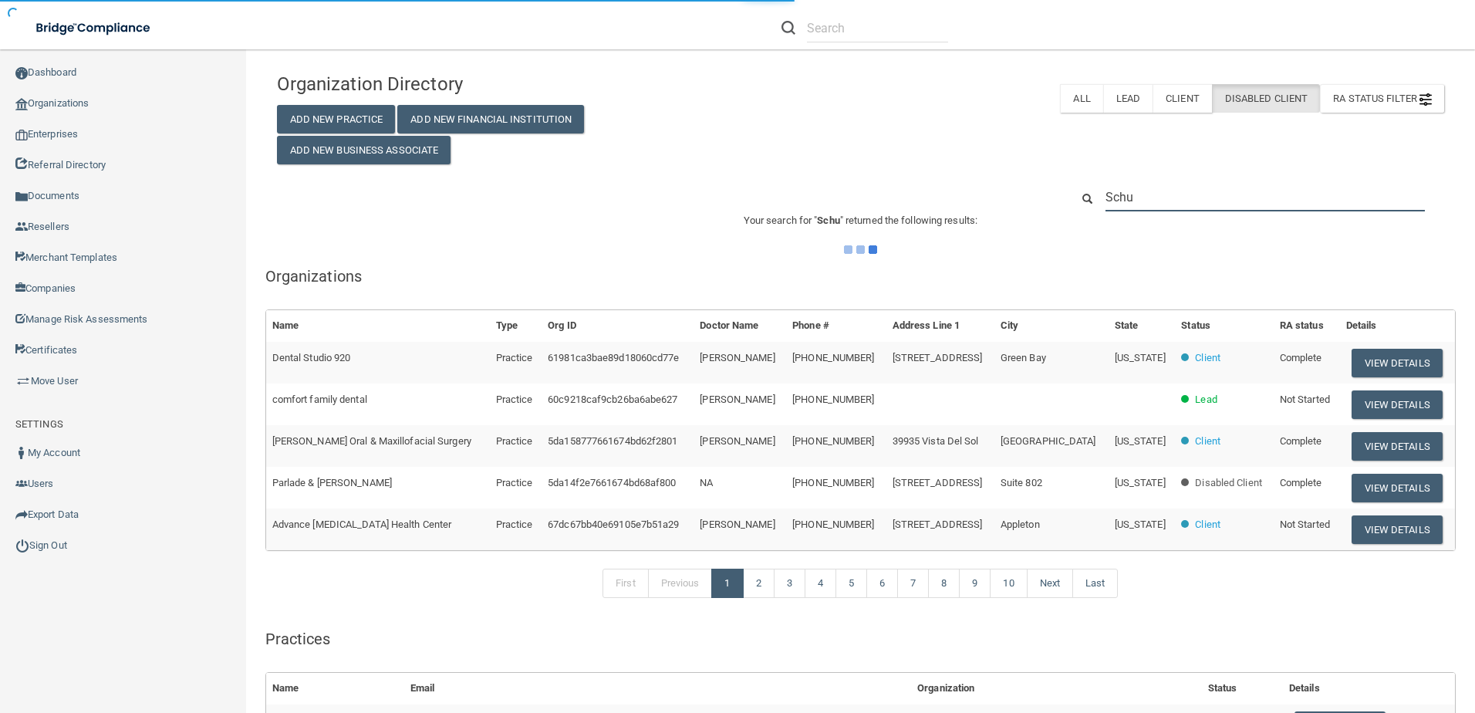
type input "[PERSON_NAME]"
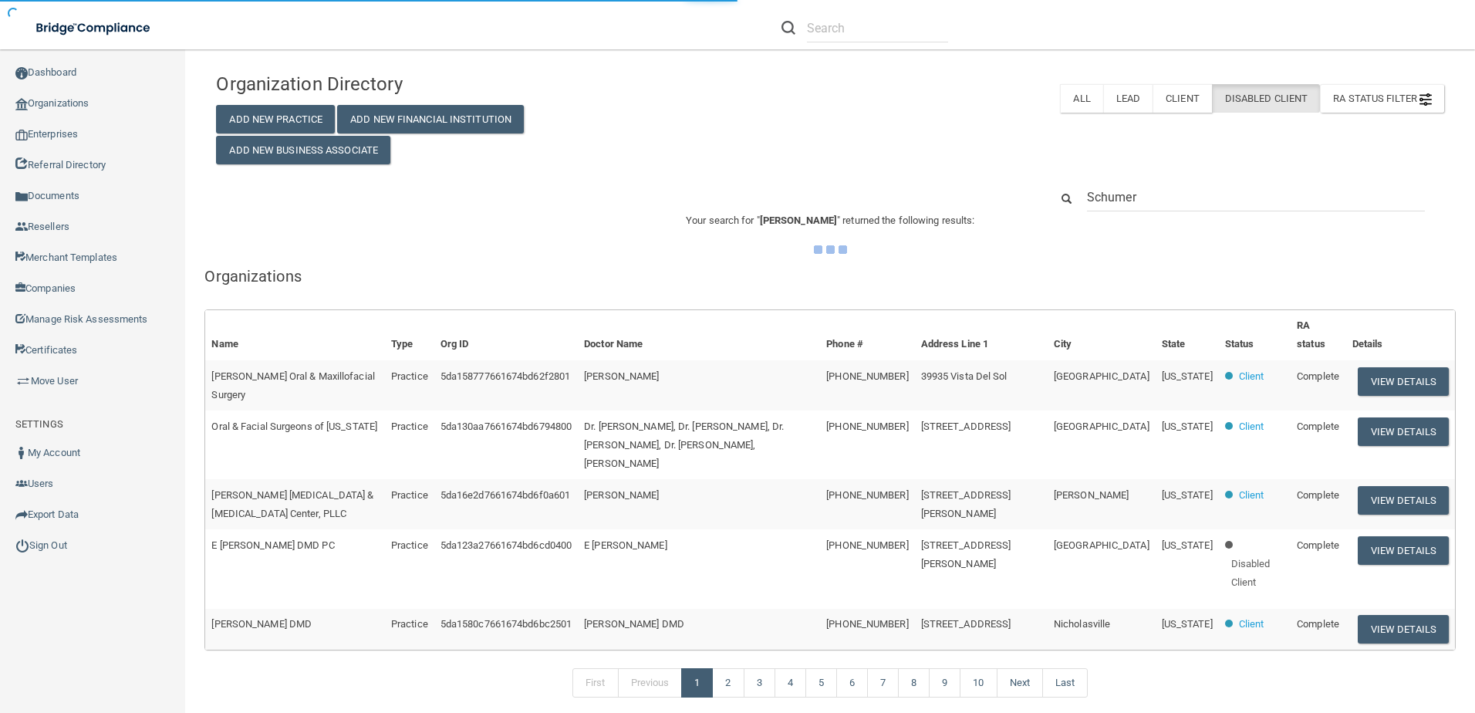
type input "Schumer"
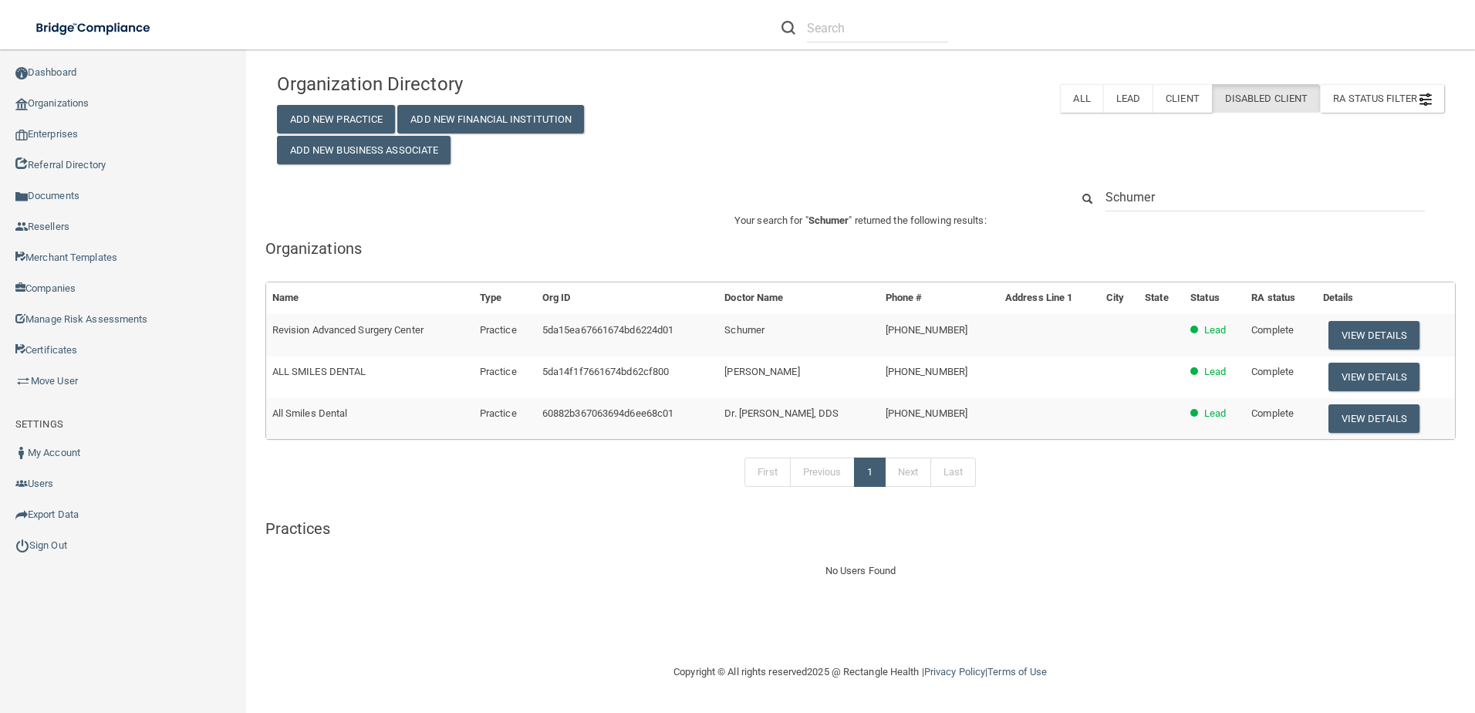
drag, startPoint x: 1157, startPoint y: 185, endPoint x: 1076, endPoint y: 188, distance: 81.1
click at [1076, 188] on div "Schumer" at bounding box center [1257, 197] width 397 height 29
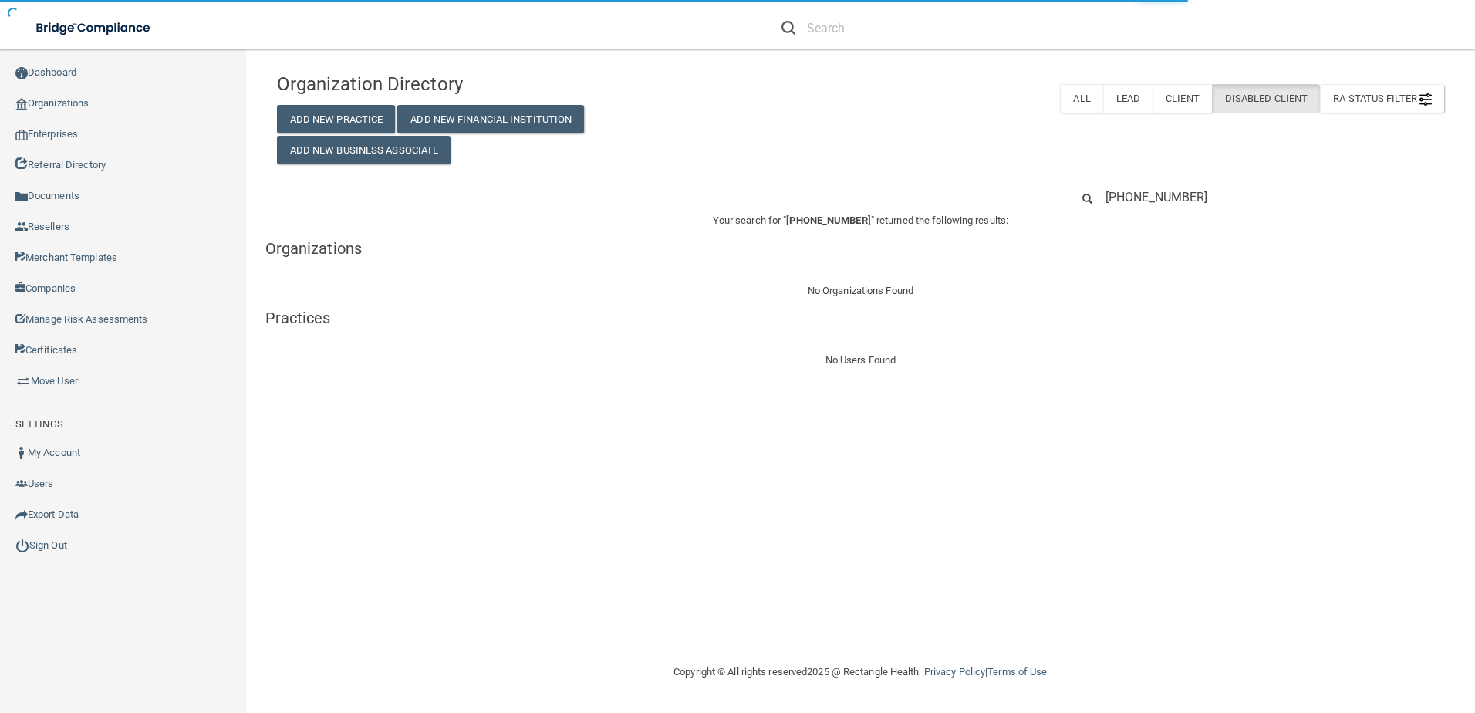
type input "[PHONE_NUMBER]"
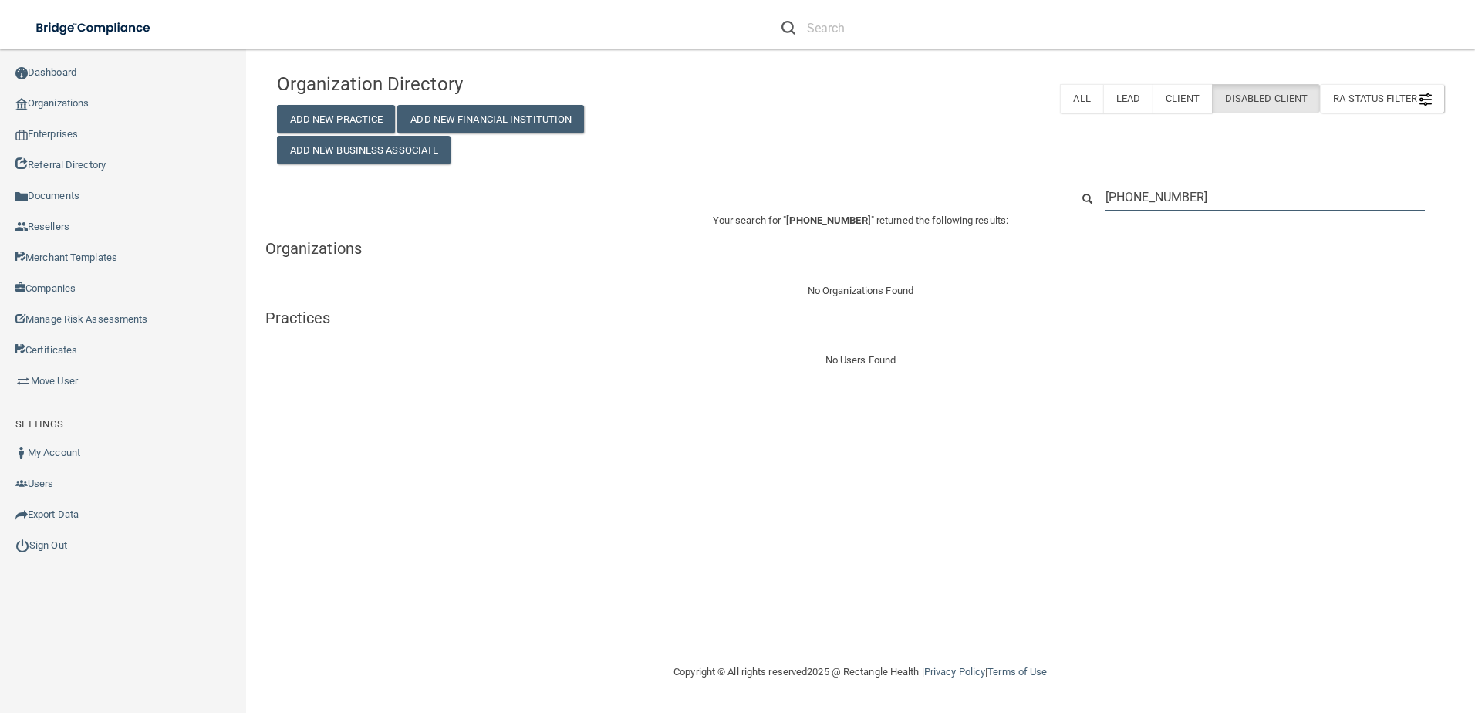
drag, startPoint x: 1181, startPoint y: 195, endPoint x: 1126, endPoint y: 208, distance: 56.9
click at [1126, 208] on input "[PHONE_NUMBER]" at bounding box center [1265, 197] width 319 height 29
type input "5207450126"
click at [1179, 102] on label "Client" at bounding box center [1182, 98] width 59 height 29
click at [1082, 95] on label "All" at bounding box center [1081, 98] width 42 height 29
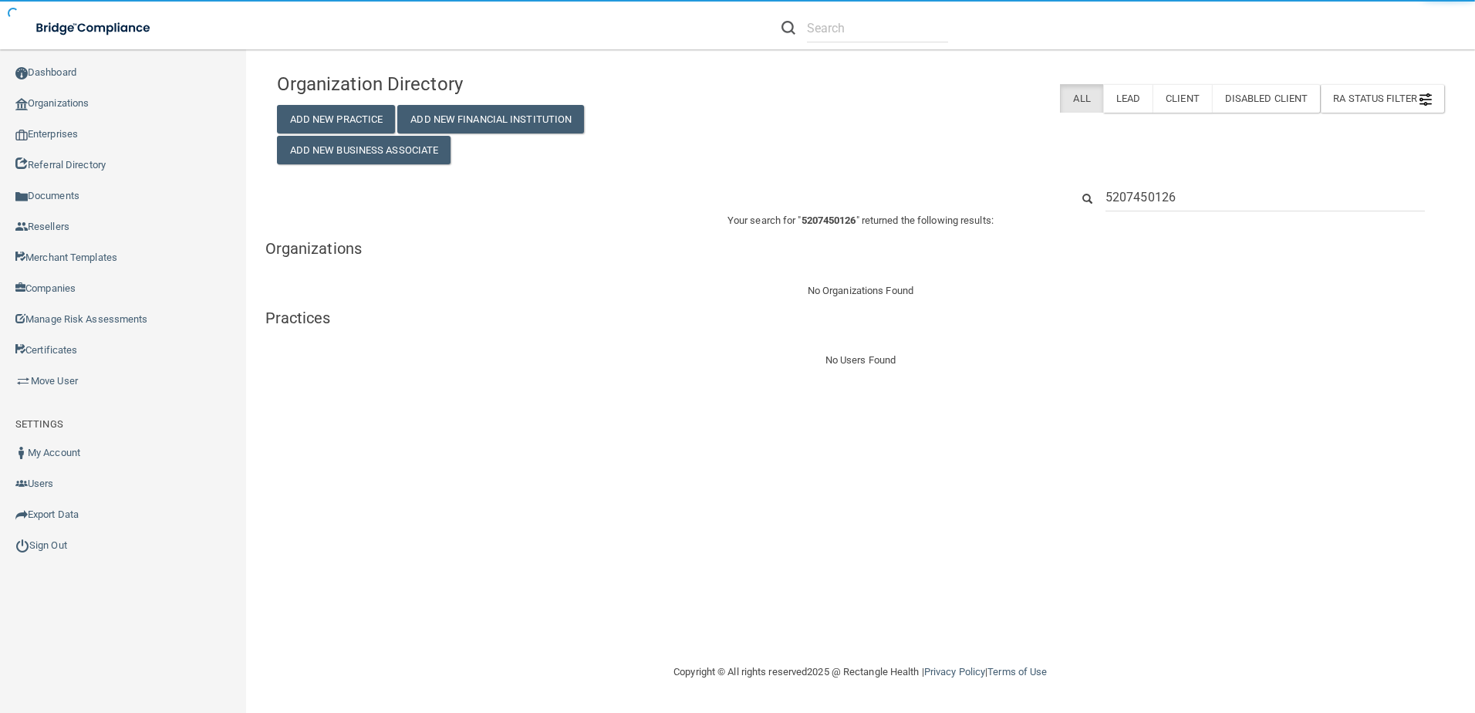
click at [1195, 206] on input "5207450126" at bounding box center [1265, 197] width 319 height 29
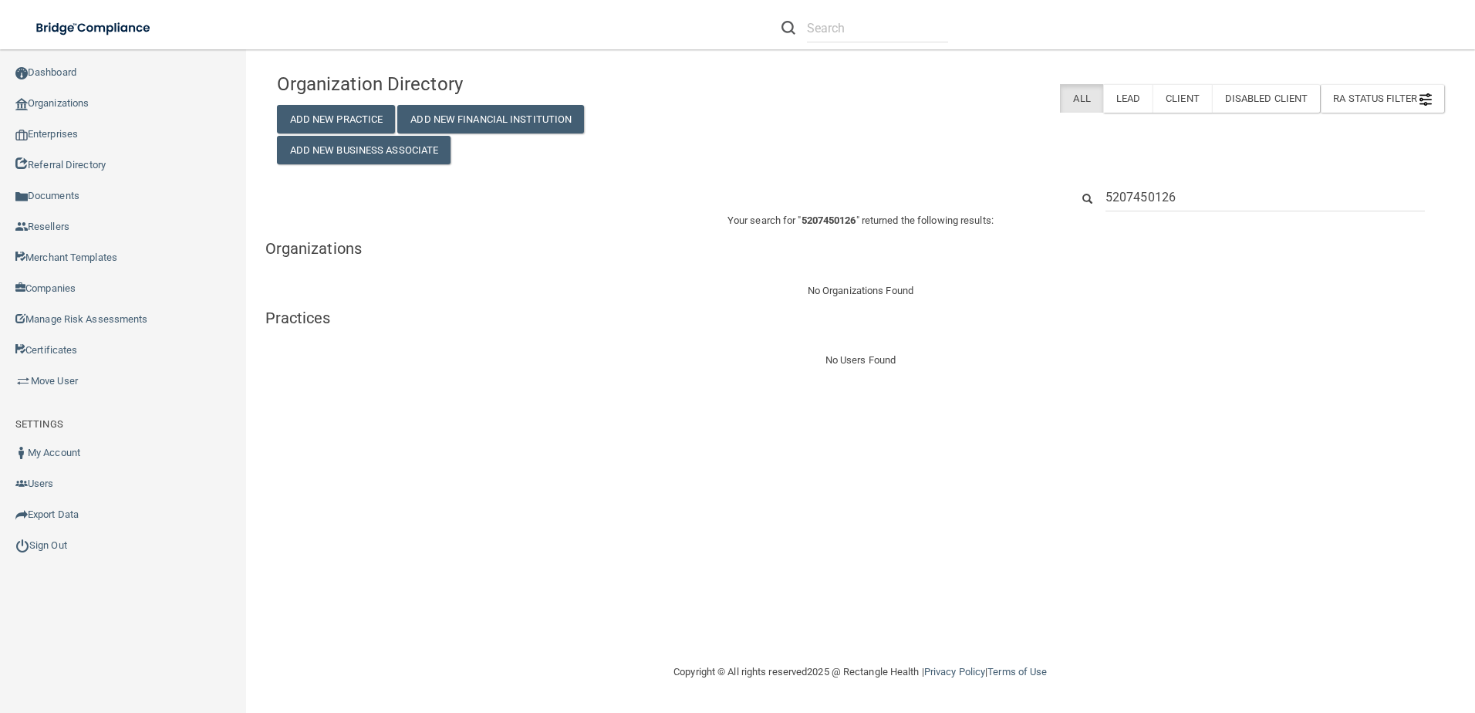
click at [1195, 206] on input "5207450126" at bounding box center [1265, 197] width 319 height 29
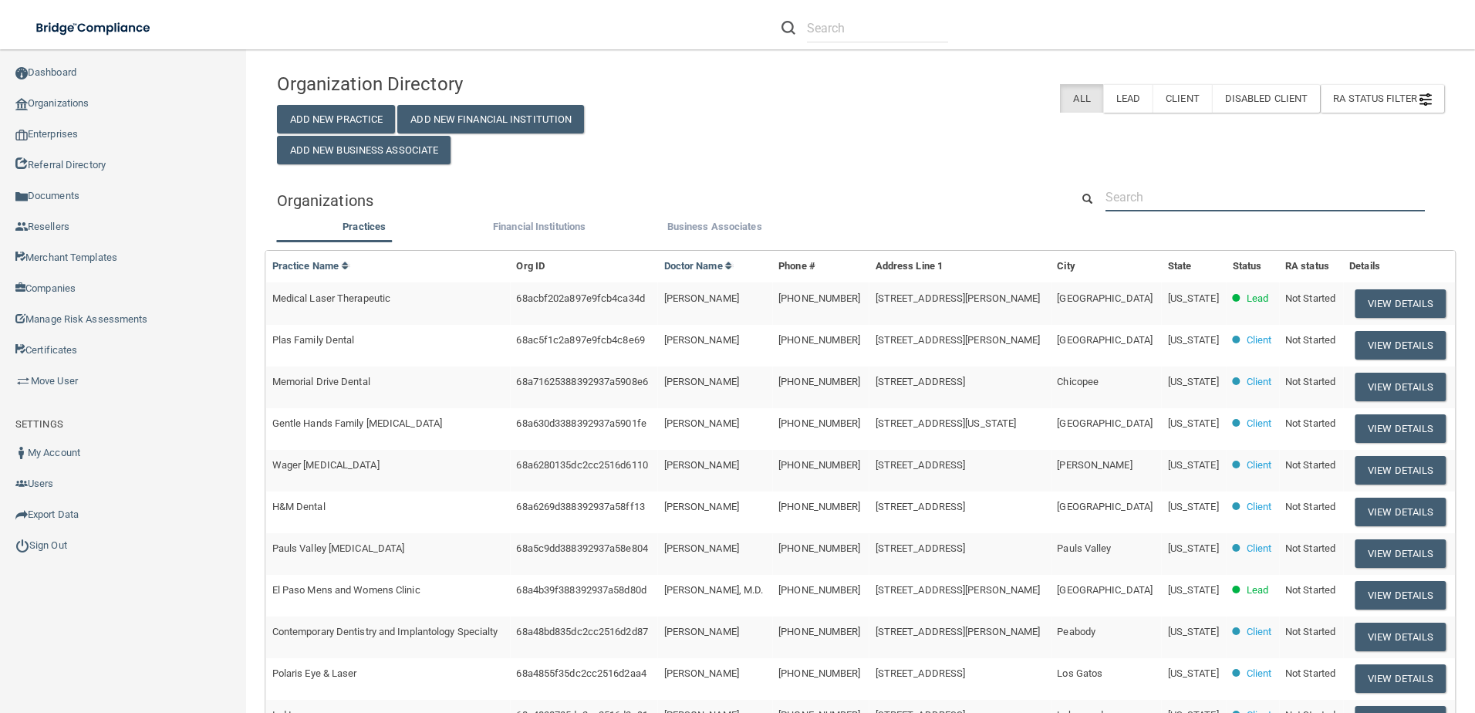
click at [1148, 195] on input "text" at bounding box center [1265, 197] width 319 height 29
paste input "[PERSON_NAME]"
type input "[PERSON_NAME]"
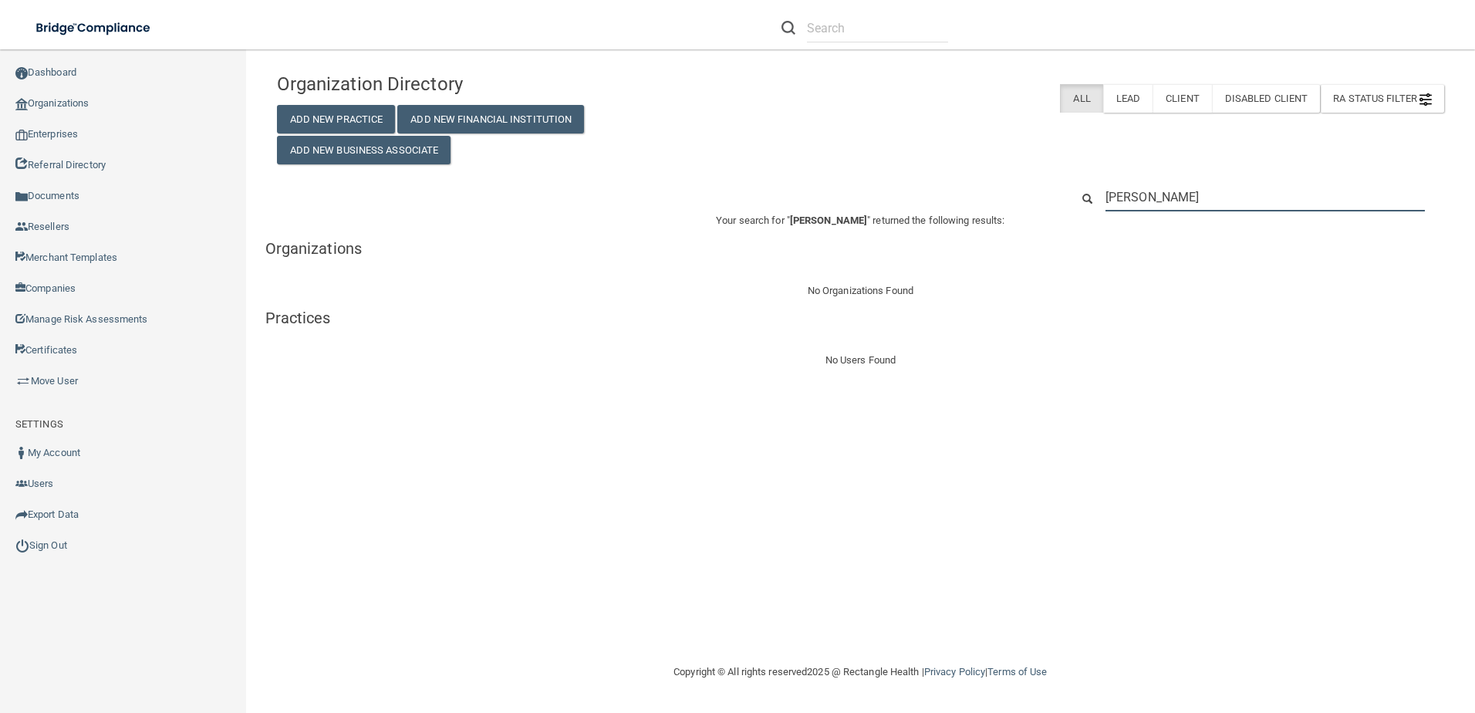
drag, startPoint x: 1201, startPoint y: 208, endPoint x: 1042, endPoint y: 214, distance: 159.9
click at [1042, 214] on div "Organization Directory Add New Practice Add New Financial Institution Add New B…" at bounding box center [860, 217] width 1167 height 305
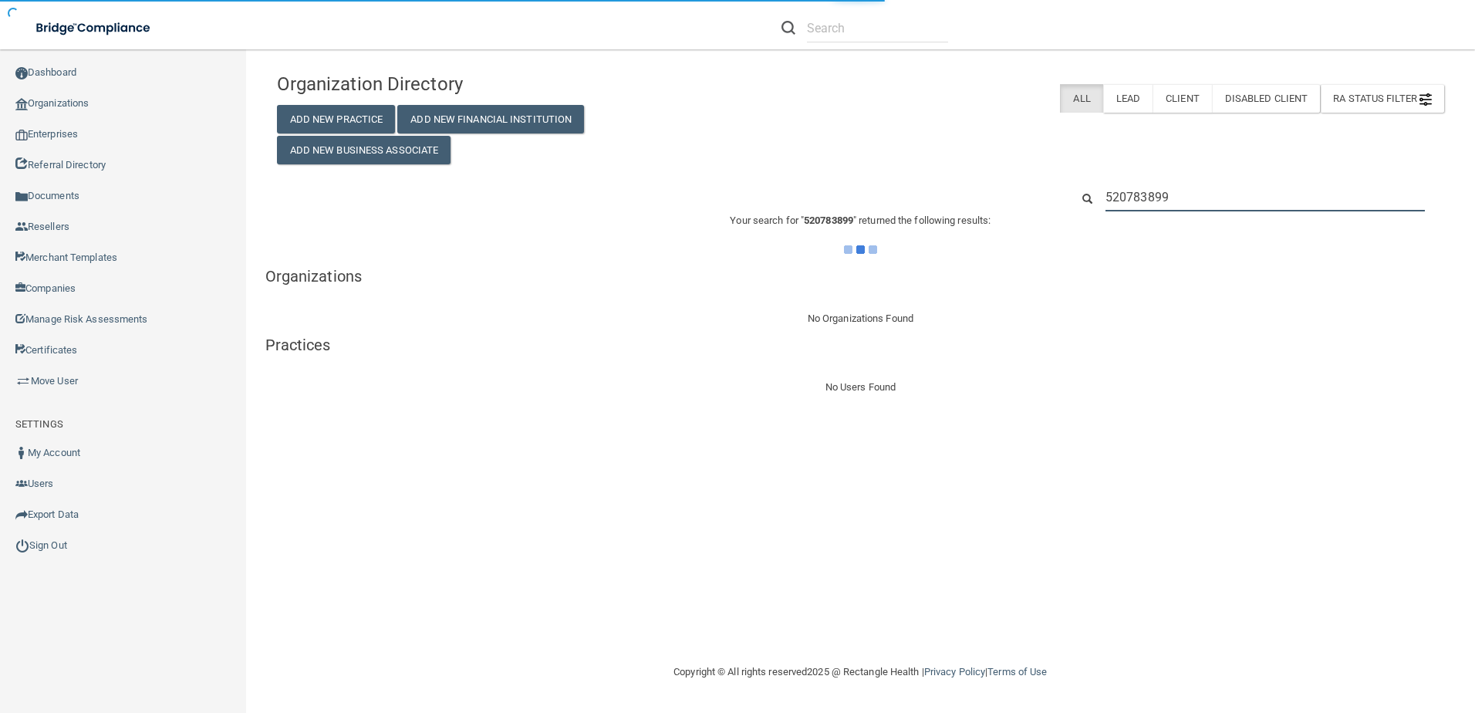
type input "5207838997"
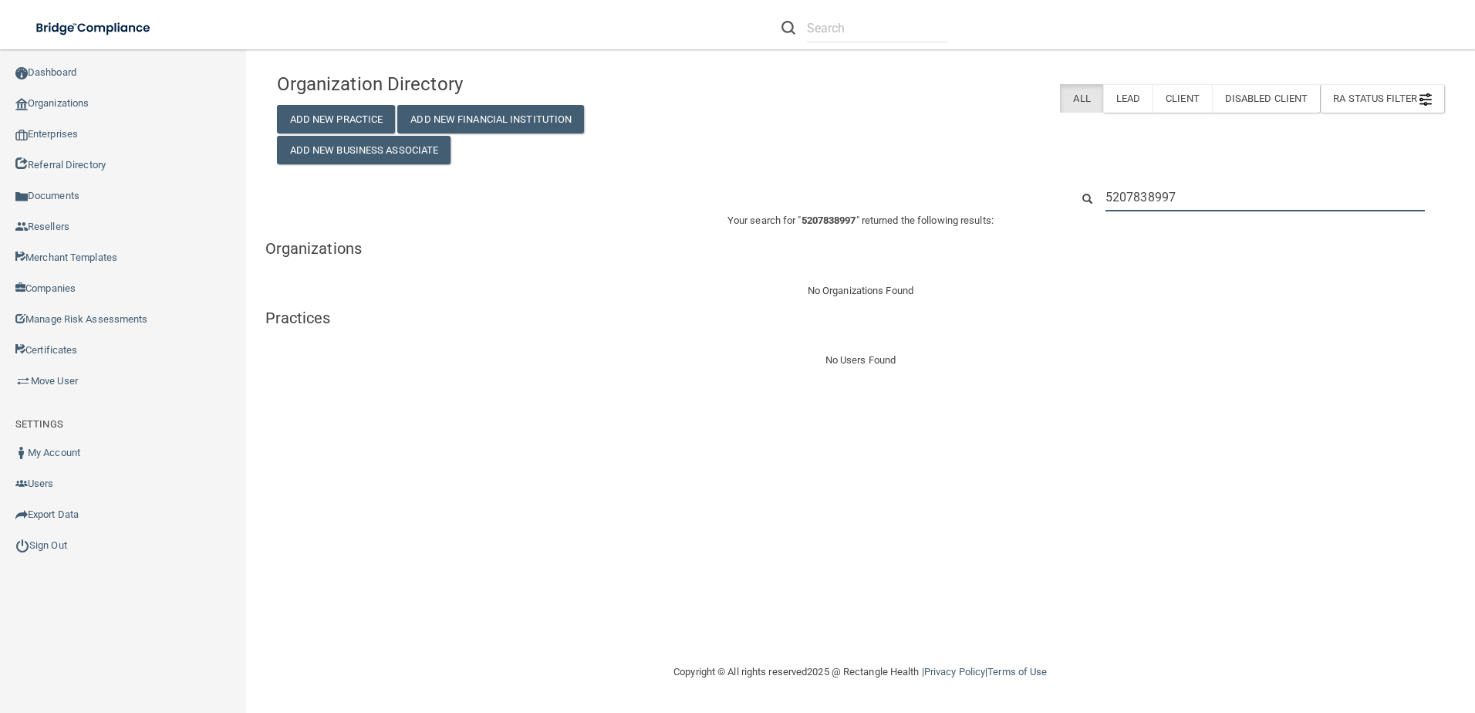
click at [1216, 189] on input "5207838997" at bounding box center [1265, 197] width 319 height 29
paste input "The Heights Dental Gallery"
type input "The Heights Dental Gallery"
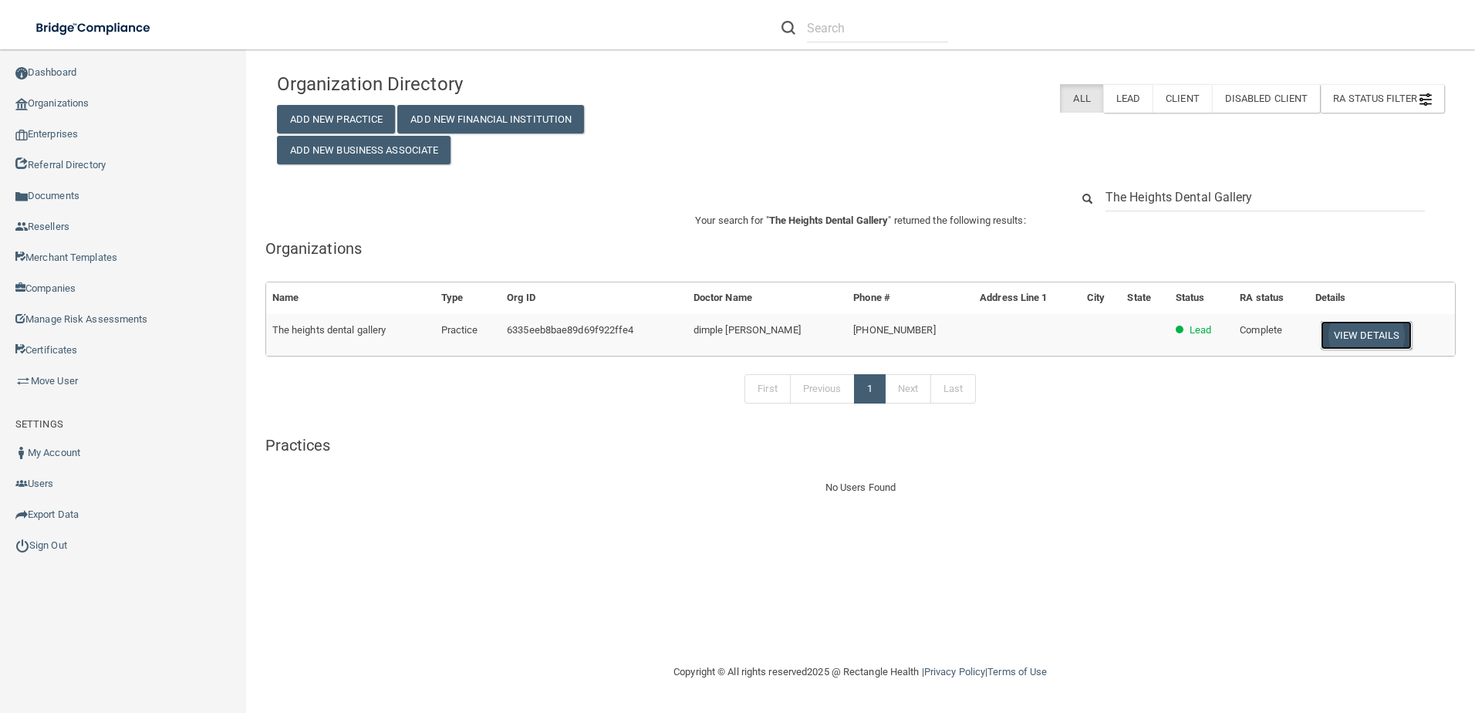
click at [1361, 326] on button "View Details" at bounding box center [1366, 335] width 91 height 29
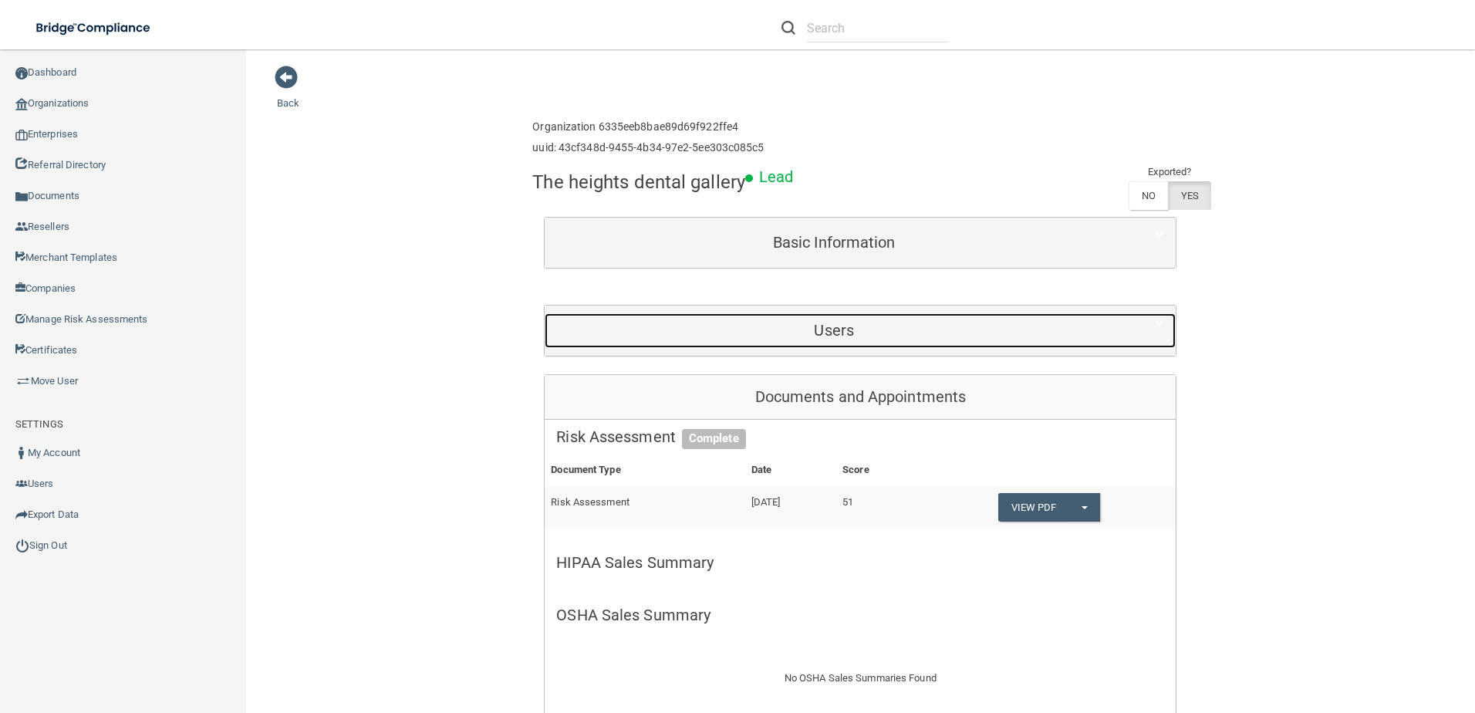
click at [846, 318] on div "Users" at bounding box center [834, 330] width 579 height 35
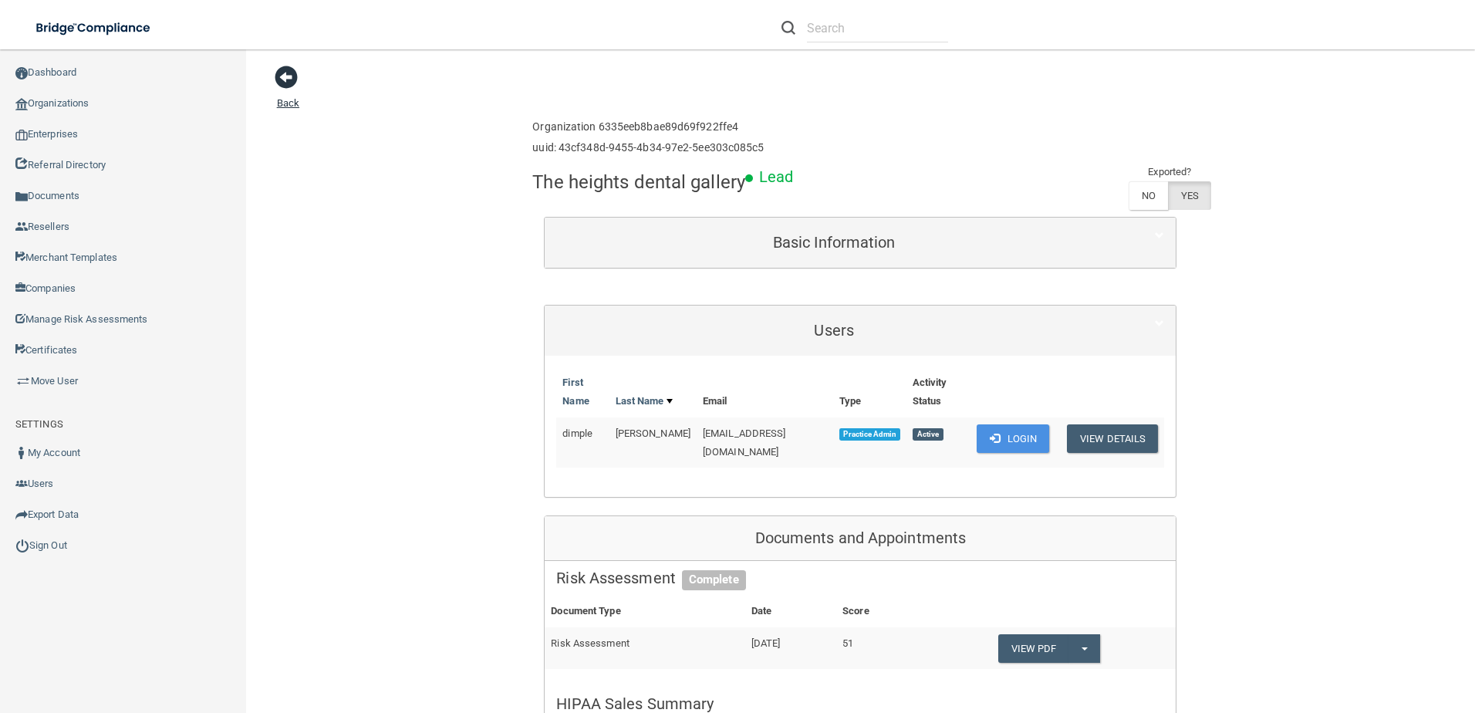
click at [287, 77] on span at bounding box center [286, 77] width 23 height 23
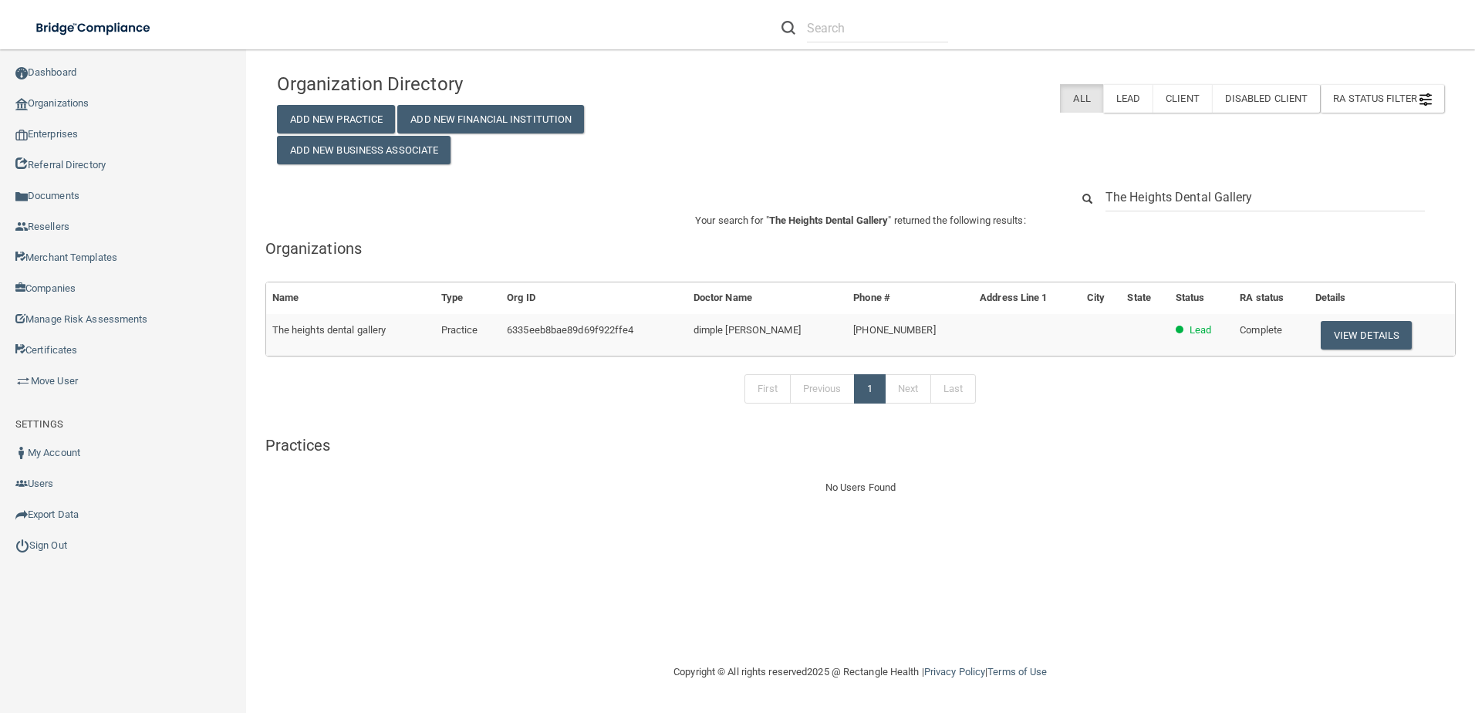
click at [1290, 200] on input "The Heights Dental Gallery" at bounding box center [1265, 197] width 319 height 29
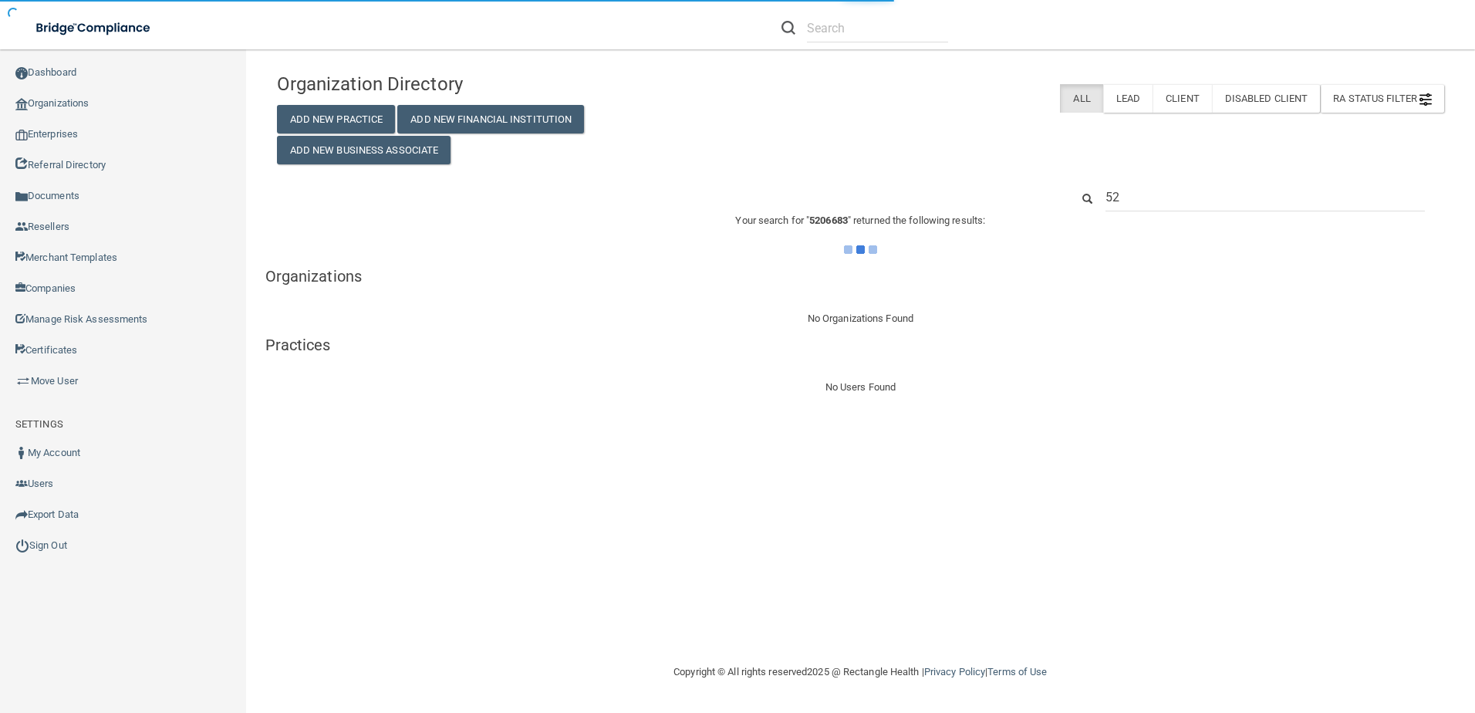
type input "5"
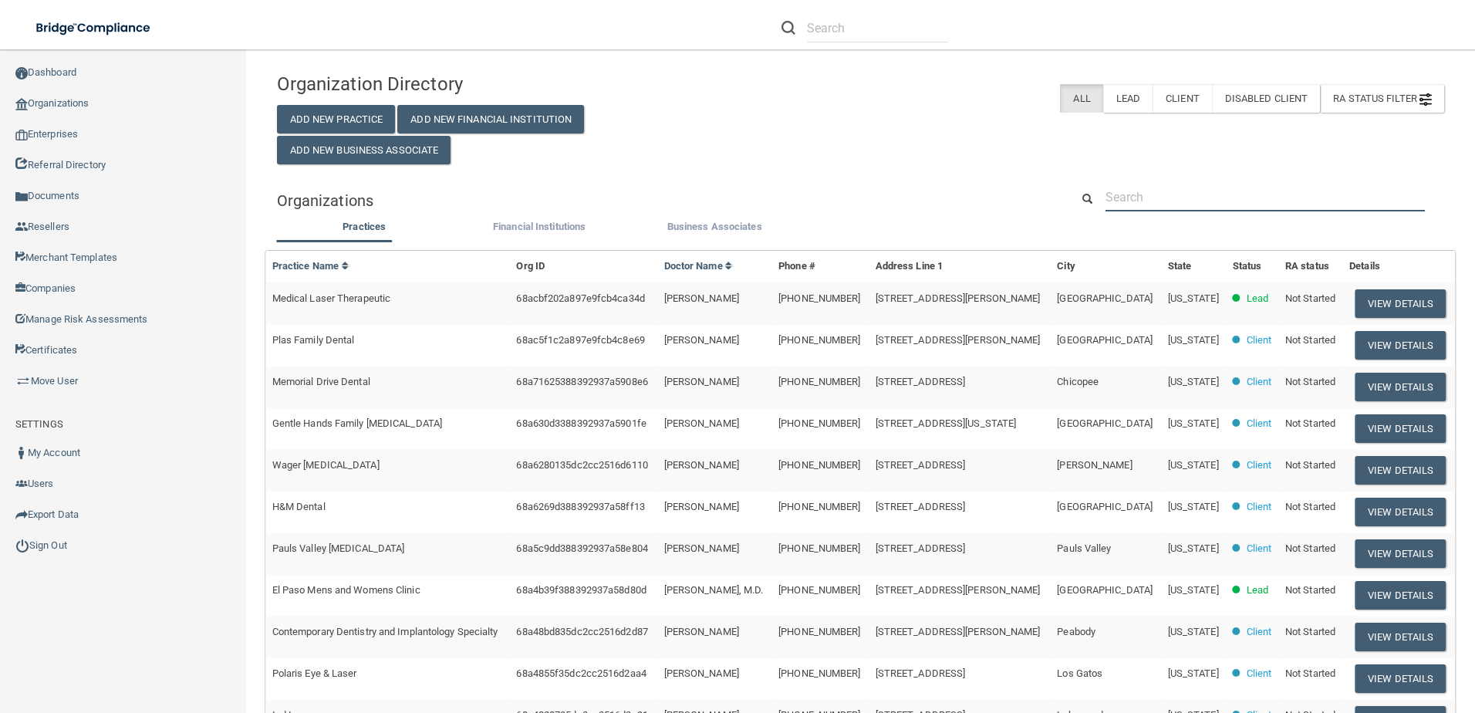
click at [1218, 187] on input "text" at bounding box center [1265, 197] width 319 height 29
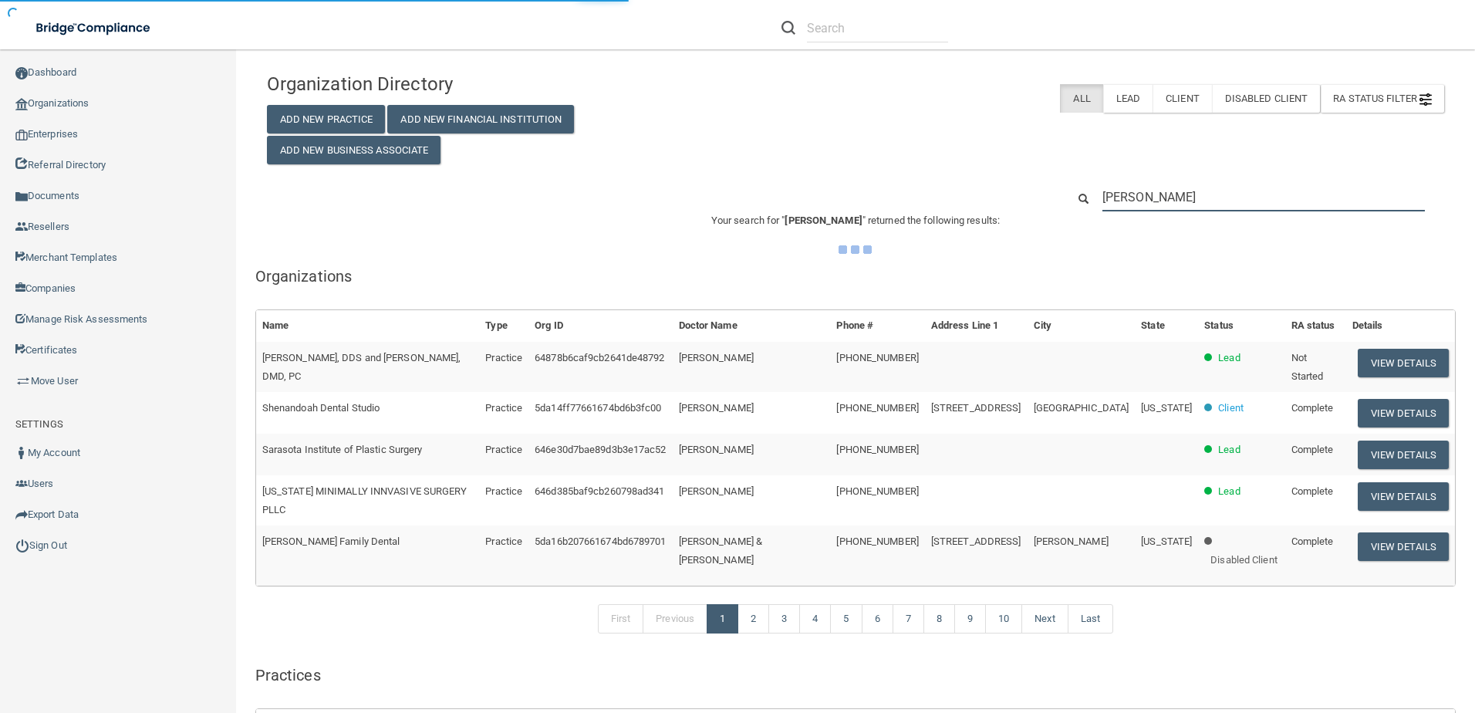
type input "[PERSON_NAME]"
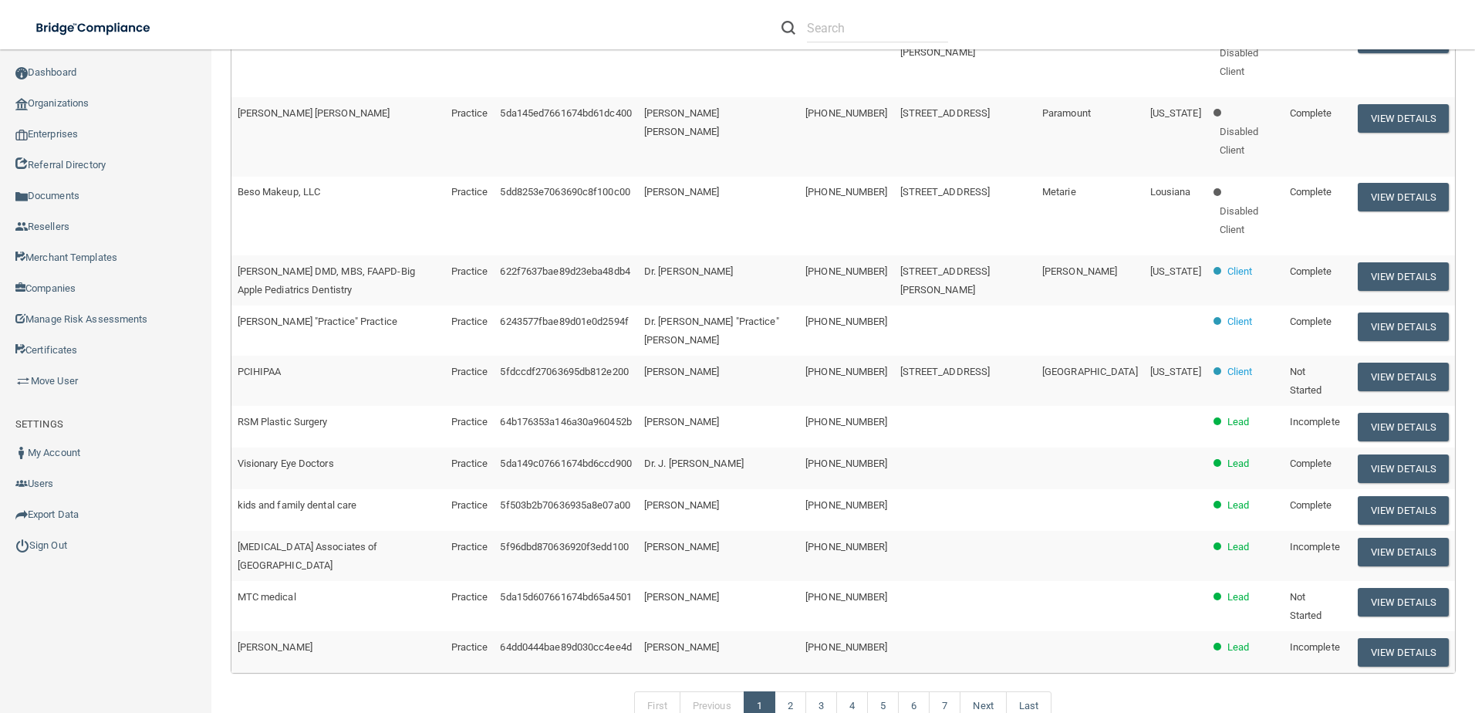
scroll to position [540, 0]
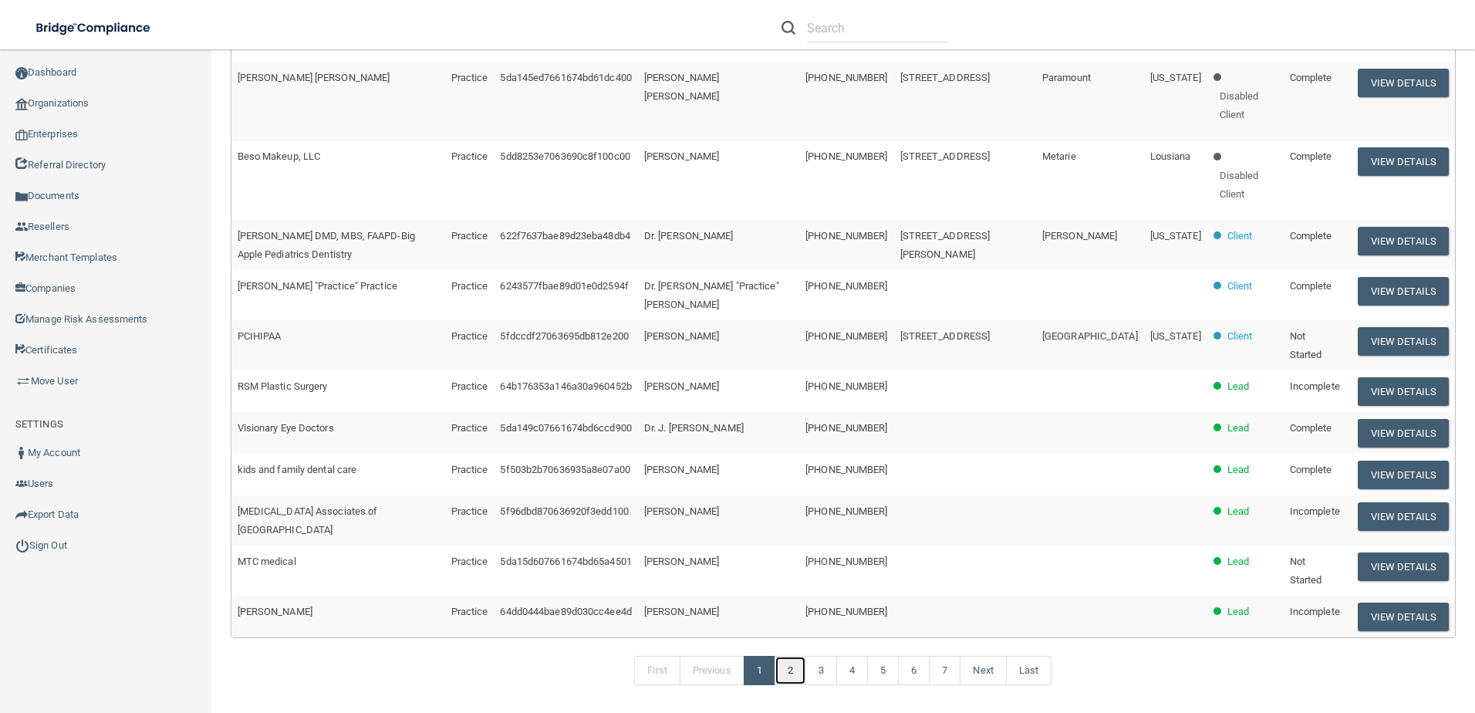
click at [803, 656] on link "2" at bounding box center [791, 670] width 32 height 29
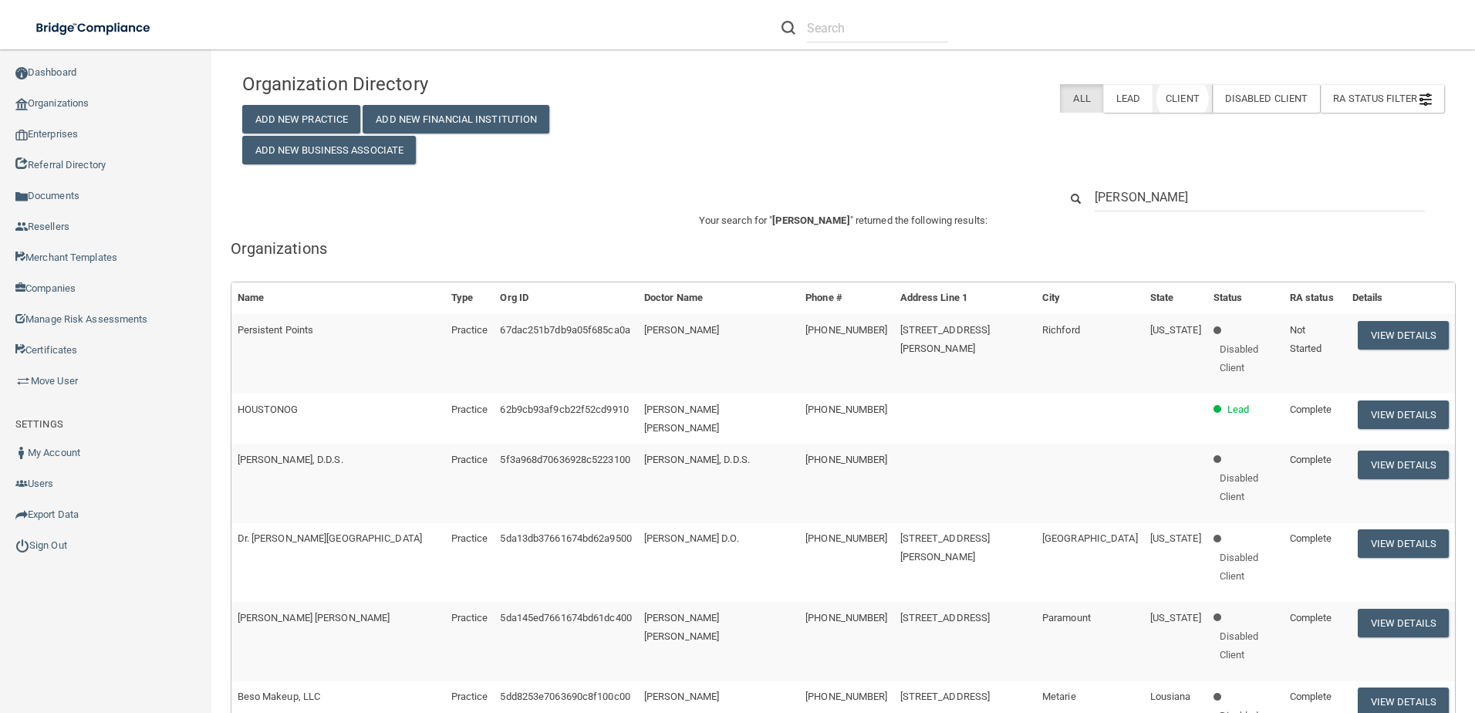
click at [1162, 104] on label "Client" at bounding box center [1182, 98] width 59 height 29
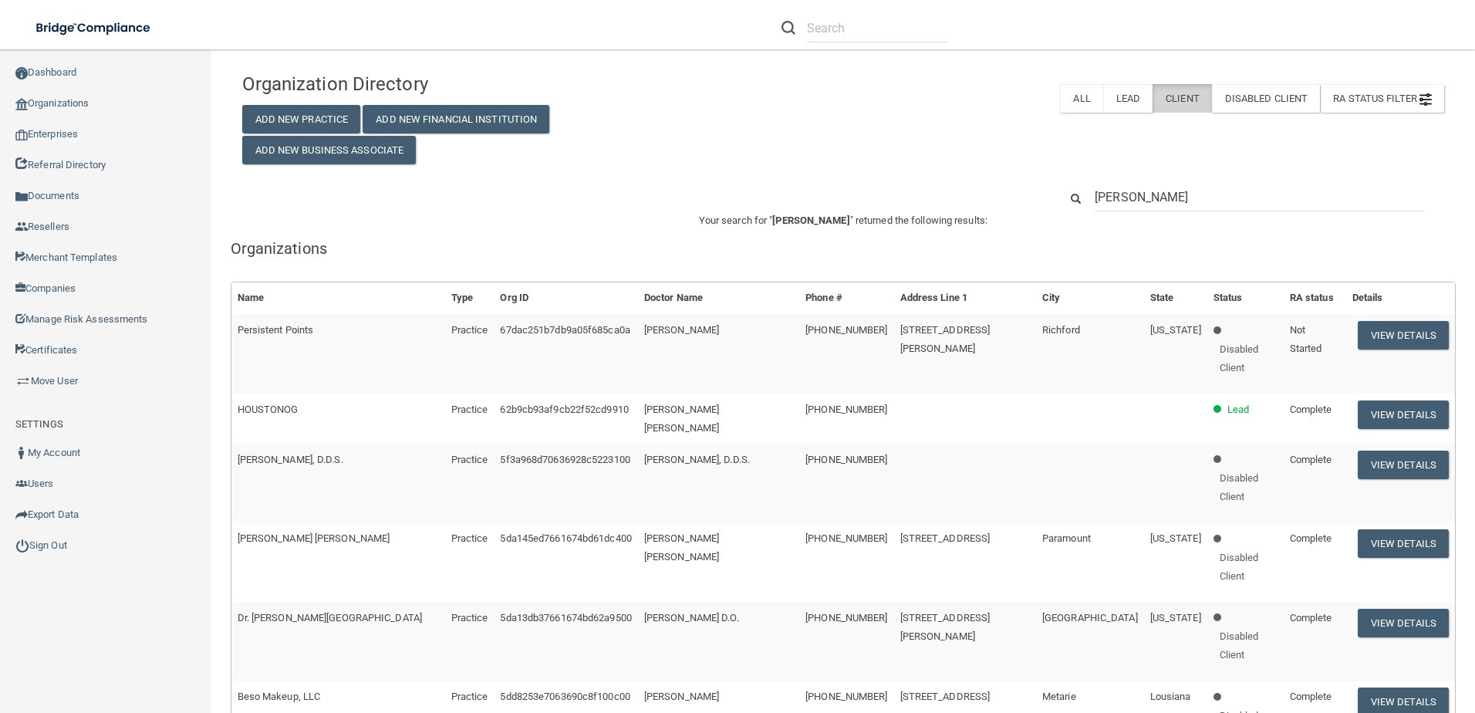
click at [1168, 100] on label "Client" at bounding box center [1182, 98] width 59 height 29
click at [1166, 187] on input "[PERSON_NAME]" at bounding box center [1260, 197] width 330 height 29
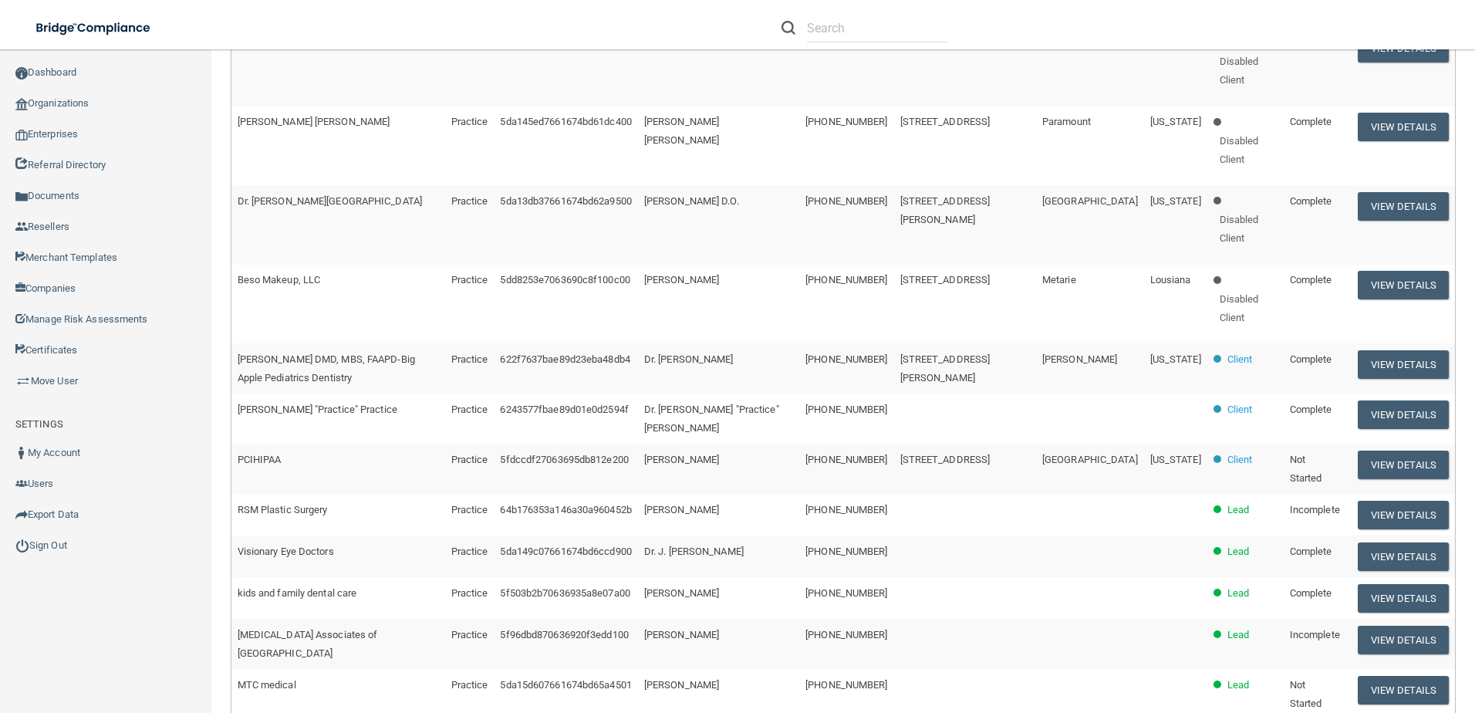
scroll to position [463, 0]
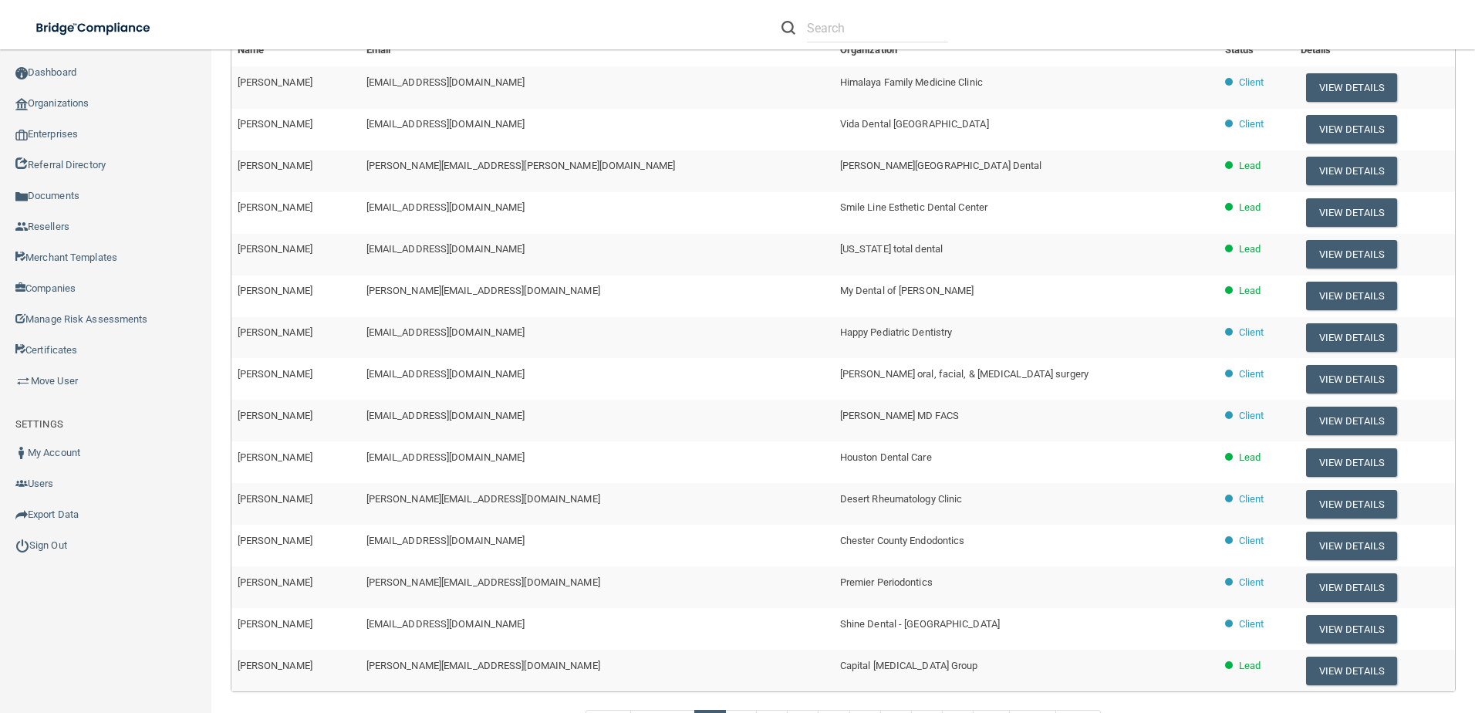
scroll to position [1319, 0]
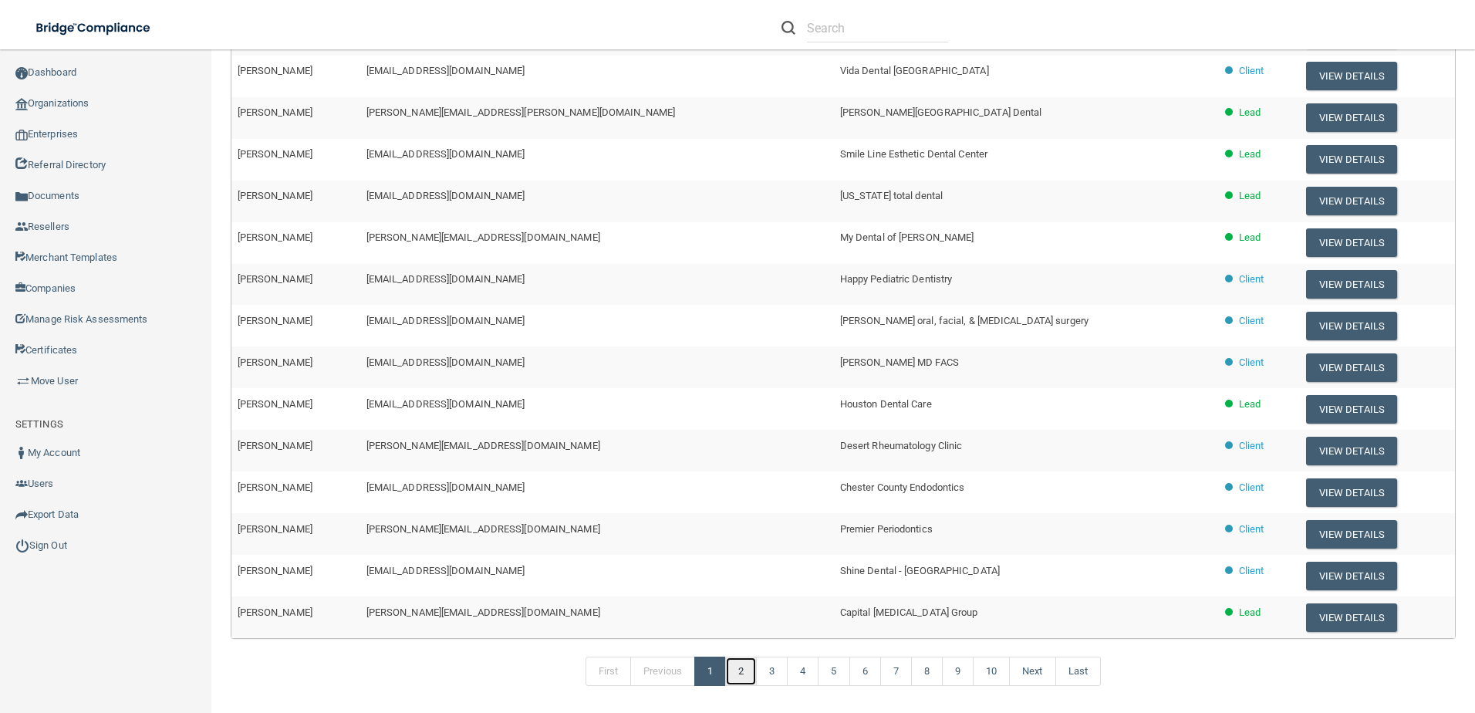
click at [748, 657] on link "2" at bounding box center [741, 671] width 32 height 29
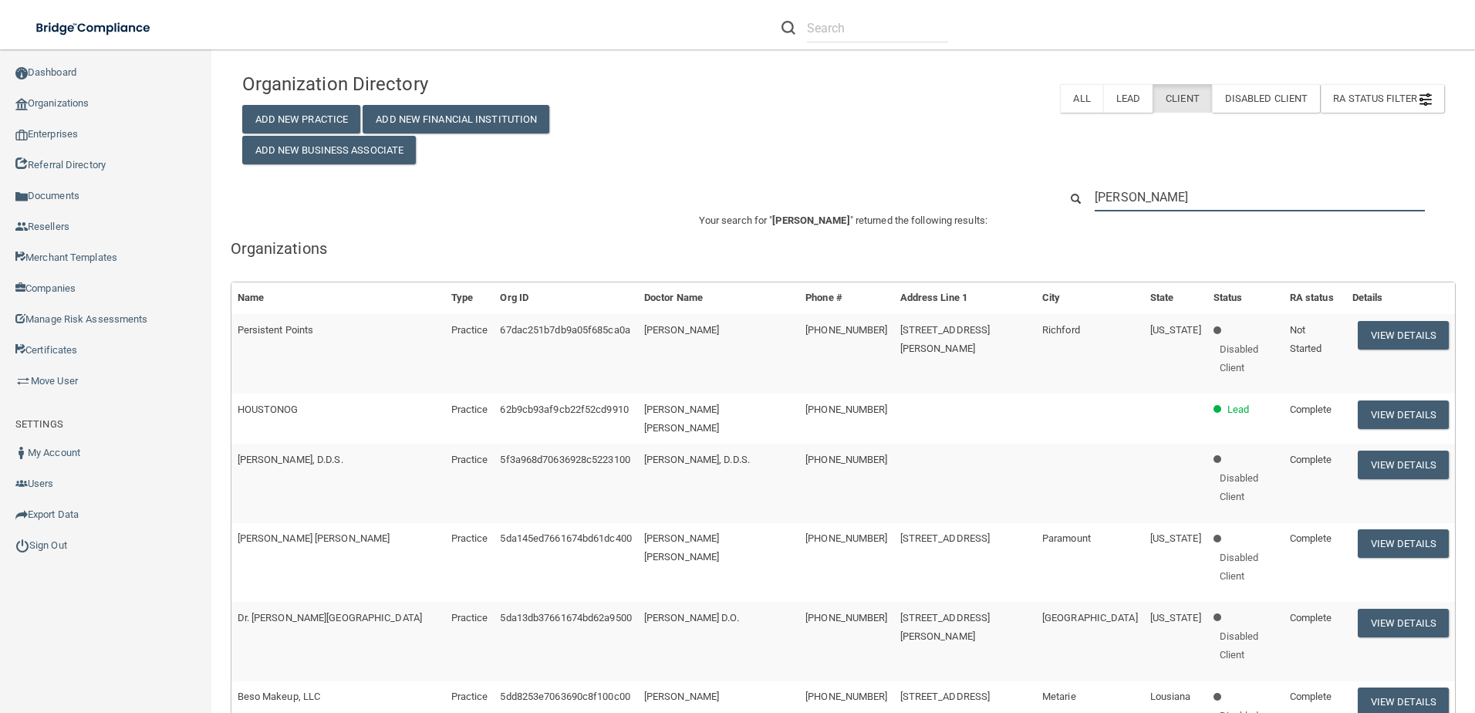
click at [1248, 191] on input "[PERSON_NAME]" at bounding box center [1260, 197] width 330 height 29
paste input "[EMAIL_ADDRESS][DOMAIN_NAME]"
type input "[EMAIL_ADDRESS][DOMAIN_NAME]"
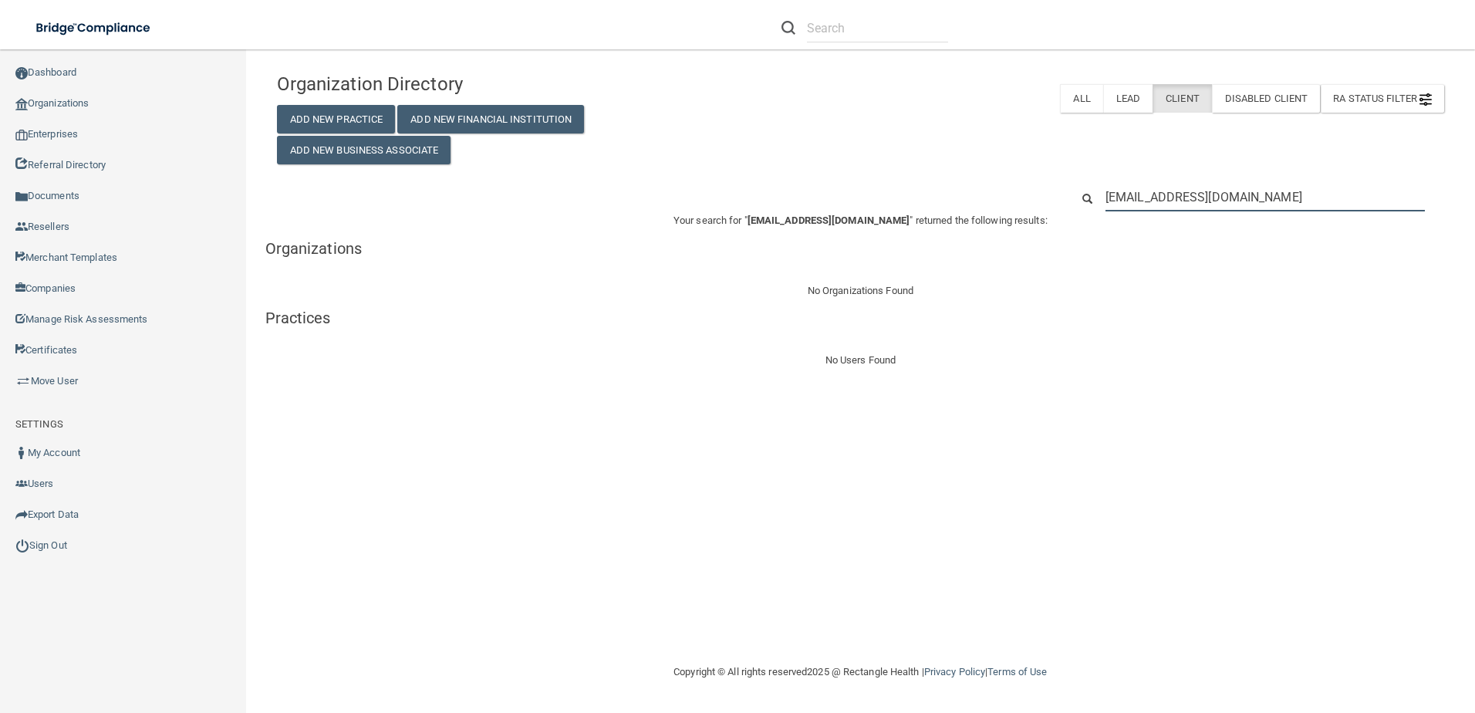
click at [1186, 205] on input "[EMAIL_ADDRESS][DOMAIN_NAME]" at bounding box center [1265, 197] width 319 height 29
click at [1187, 201] on input "[EMAIL_ADDRESS][DOMAIN_NAME]" at bounding box center [1265, 197] width 319 height 29
paste input "Schumer Dental PC"
type input "Schumer Dental PC"
